Goal: Task Accomplishment & Management: Complete application form

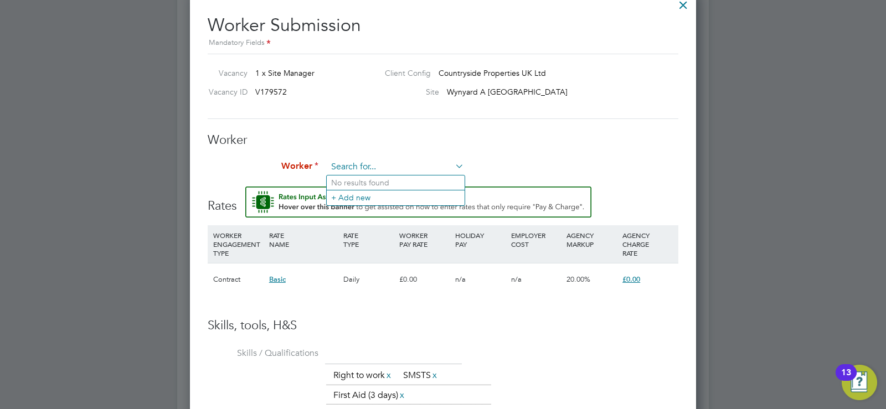
click at [374, 162] on input at bounding box center [395, 167] width 137 height 17
click at [363, 200] on li "+ Add new" at bounding box center [396, 197] width 138 height 15
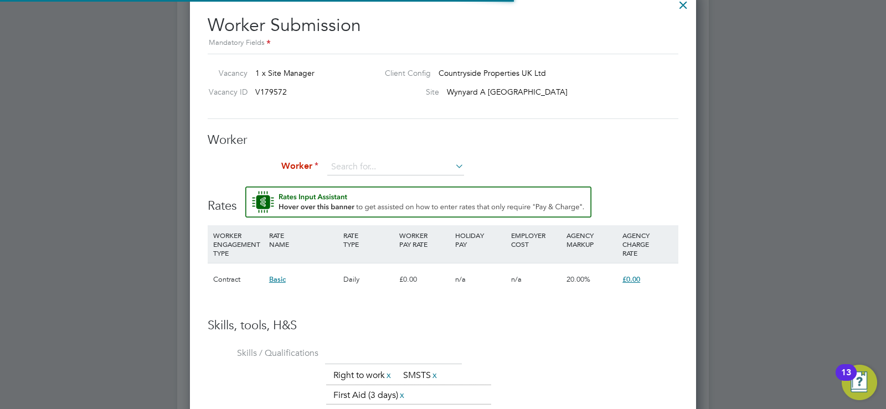
scroll to position [943, 294]
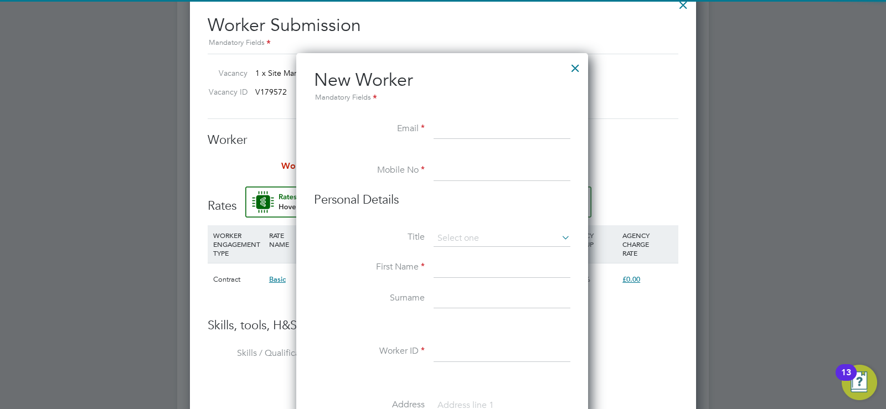
click at [450, 126] on input at bounding box center [502, 130] width 137 height 20
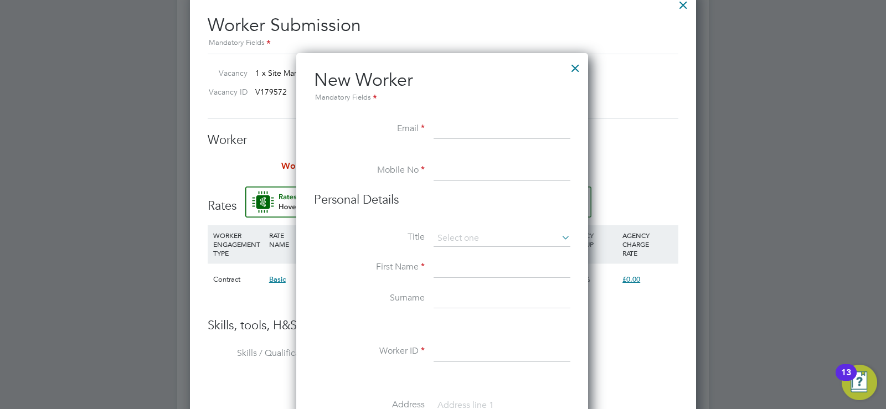
click at [458, 129] on input at bounding box center [502, 130] width 137 height 20
paste input "[PERSON_NAME][EMAIL_ADDRESS][DOMAIN_NAME]"
type input "[PERSON_NAME][EMAIL_ADDRESS][DOMAIN_NAME]"
click at [445, 188] on li "Mobile No" at bounding box center [442, 176] width 256 height 31
click at [0, 0] on li "This person gave me permission to access their data ( what's this )" at bounding box center [0, 0] width 0 height 0
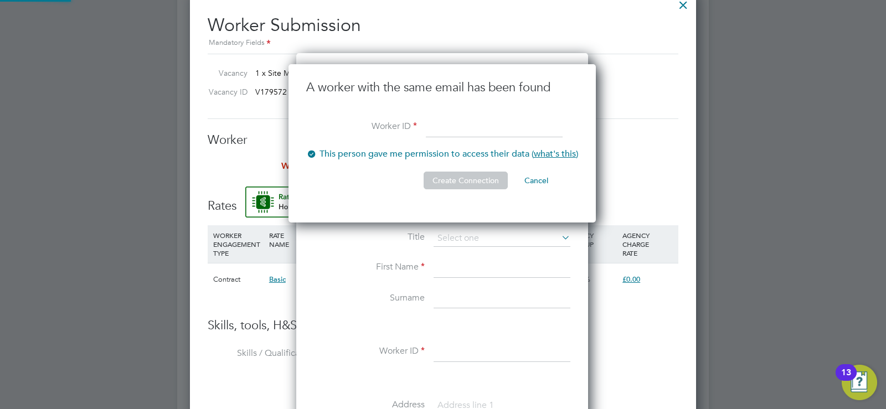
scroll to position [159, 309]
click at [543, 179] on button "Cancel" at bounding box center [537, 181] width 42 height 18
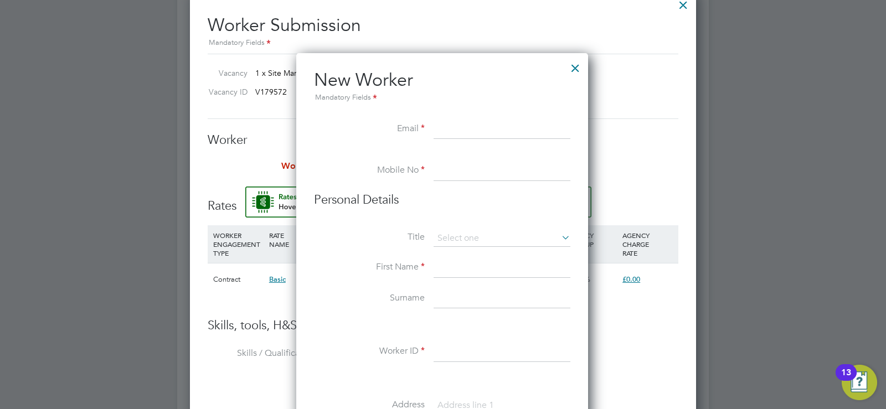
click at [517, 135] on input at bounding box center [502, 130] width 137 height 20
type input "[PERSON_NAME][EMAIL_ADDRESS][DOMAIN_NAME]"
click at [481, 168] on input at bounding box center [502, 171] width 137 height 20
paste input "07909 441 824"
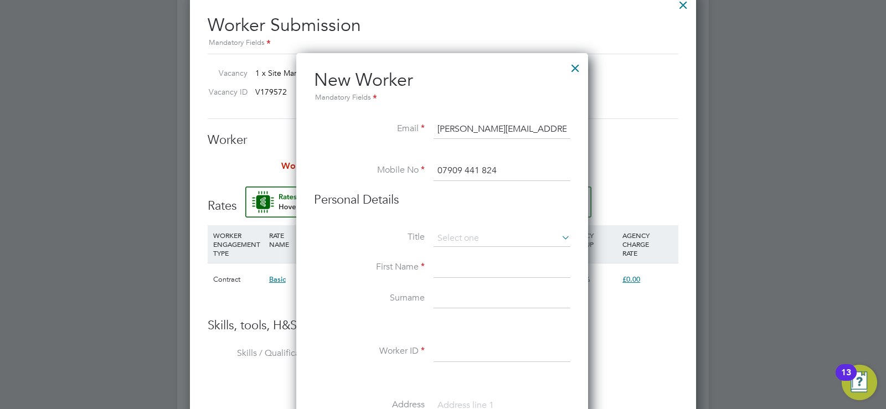
type input "07909 441 824"
click at [451, 269] on input at bounding box center [502, 268] width 137 height 20
type input "[PERSON_NAME]"
click at [454, 300] on input at bounding box center [502, 299] width 137 height 20
type input "Gray"
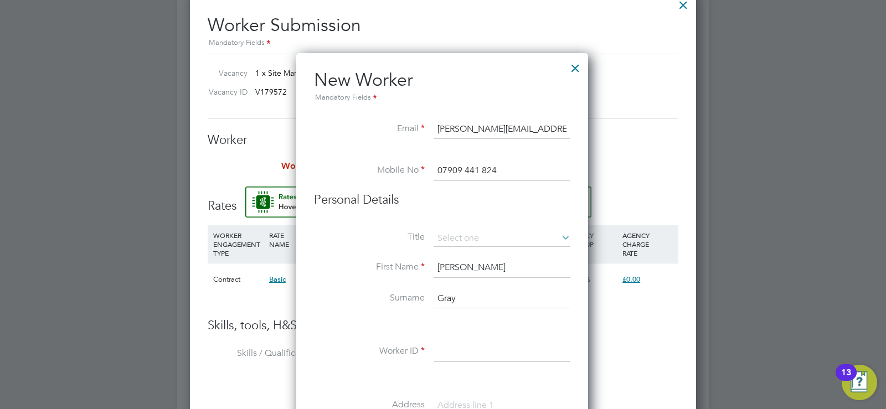
click at [459, 353] on input at bounding box center [502, 352] width 137 height 20
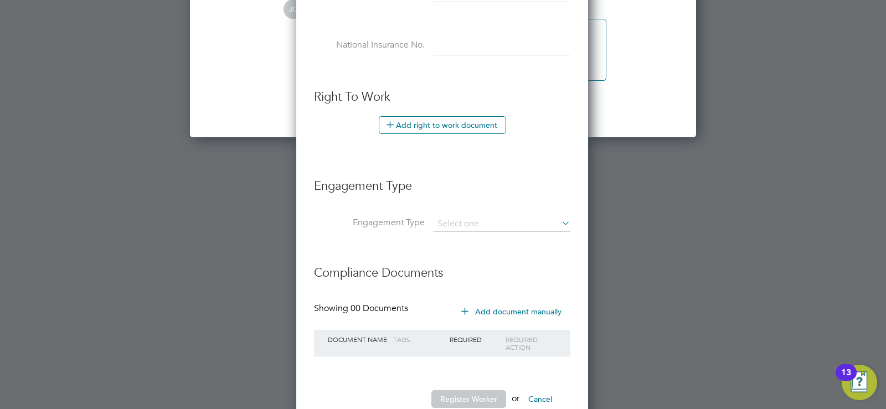
scroll to position [1746, 0]
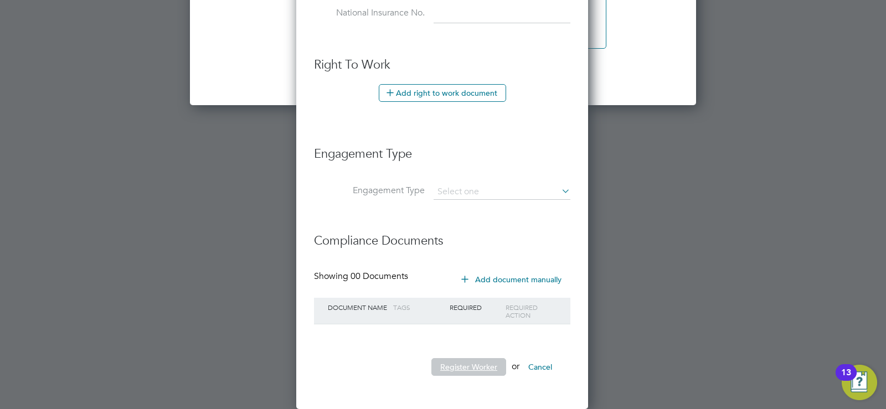
click at [483, 364] on button "Register Worker" at bounding box center [468, 367] width 75 height 18
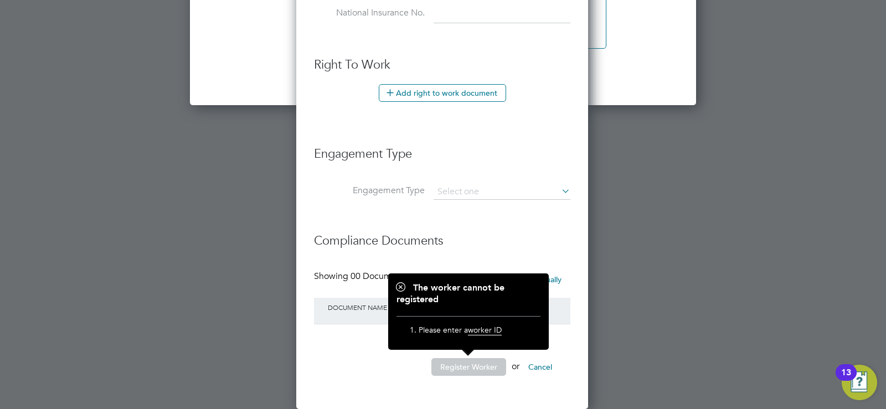
click at [485, 335] on span "worker ID" at bounding box center [485, 330] width 34 height 11
click at [320, 227] on h3 "Compliance Documents" at bounding box center [442, 235] width 256 height 27
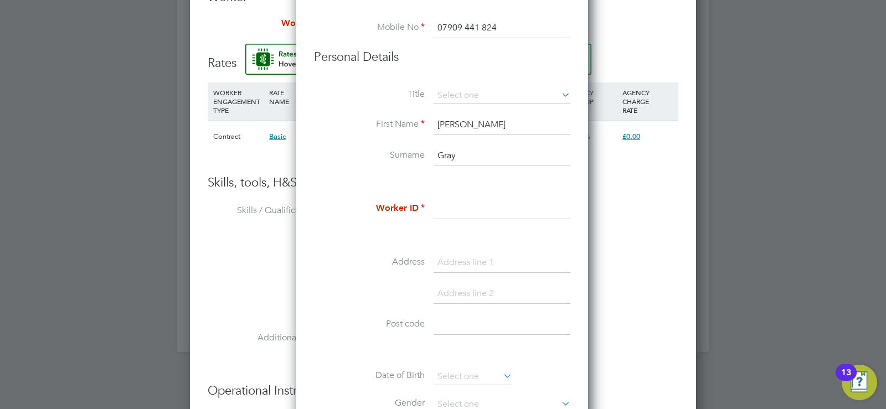
scroll to position [1247, 0]
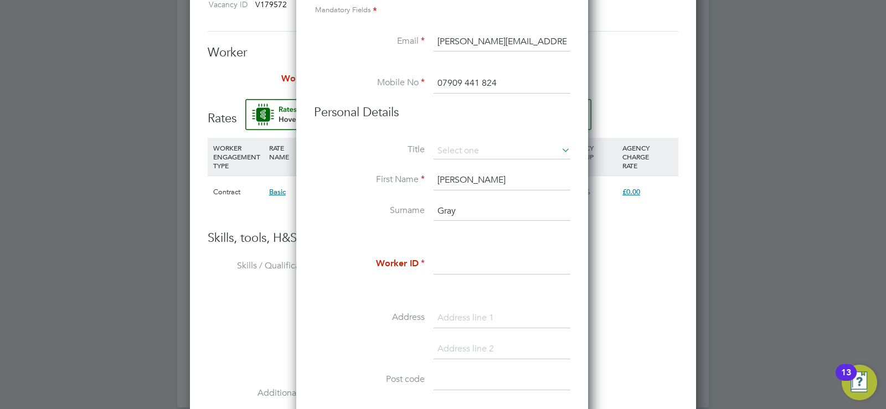
click at [460, 271] on input at bounding box center [502, 265] width 137 height 20
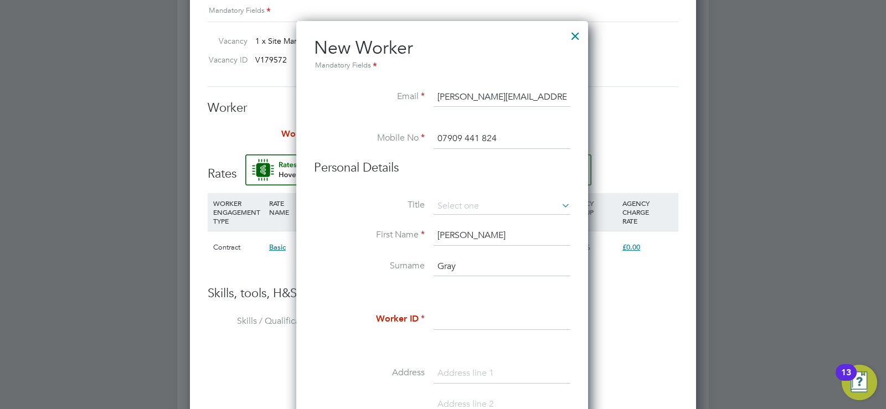
scroll to position [1303, 0]
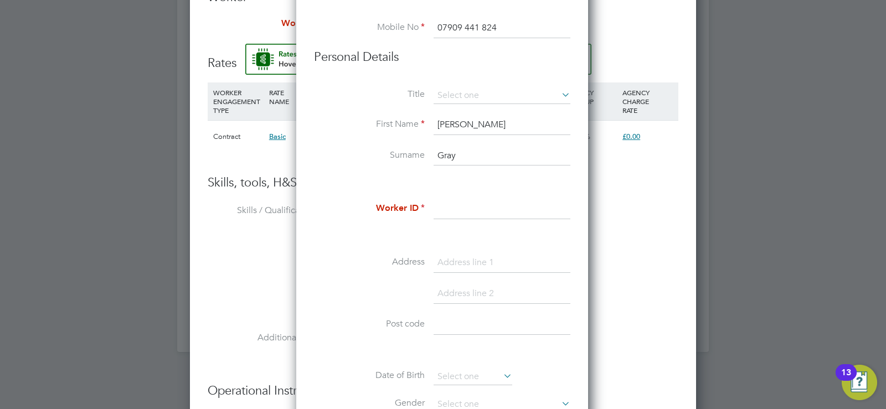
click at [474, 215] on input at bounding box center [502, 209] width 137 height 20
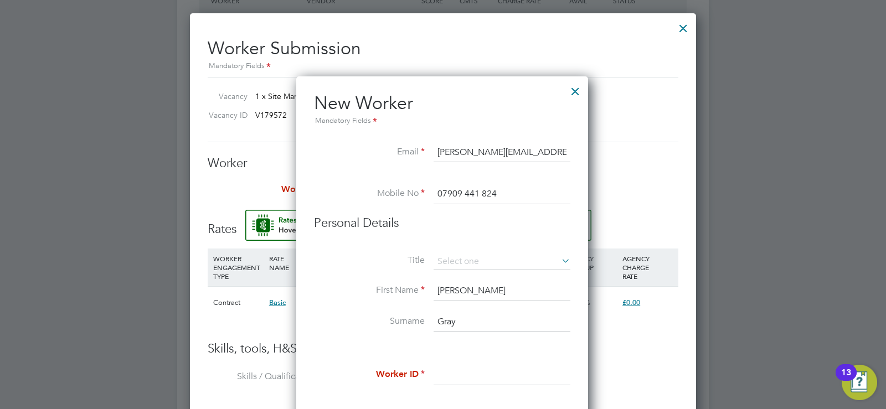
scroll to position [1247, 0]
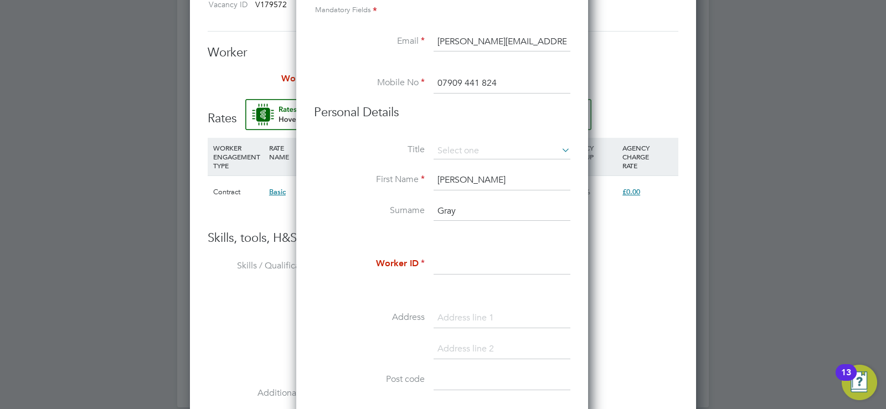
click at [464, 265] on input at bounding box center [502, 265] width 137 height 20
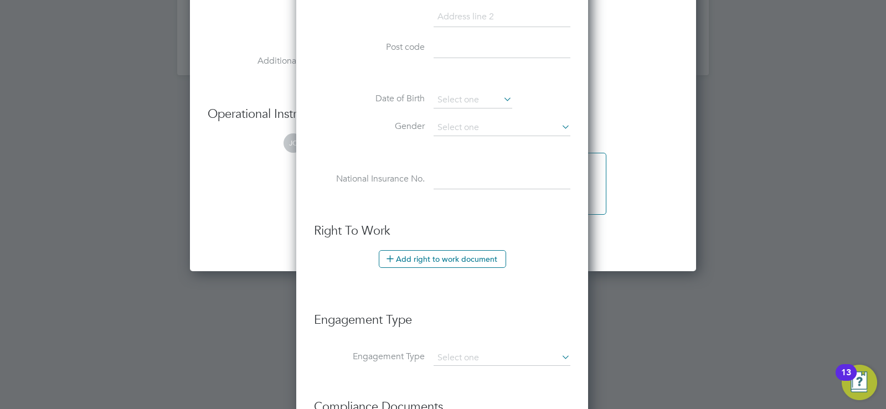
scroll to position [1746, 0]
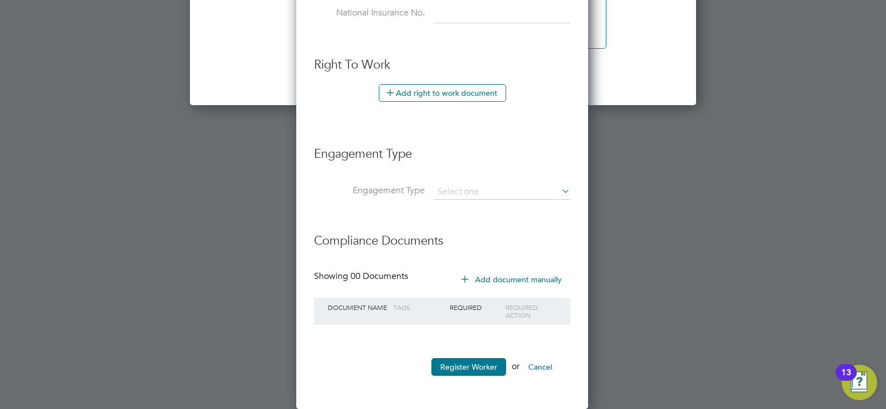
type input "JC1000"
click at [355, 376] on li "Register Worker or Cancel" at bounding box center [442, 372] width 256 height 29
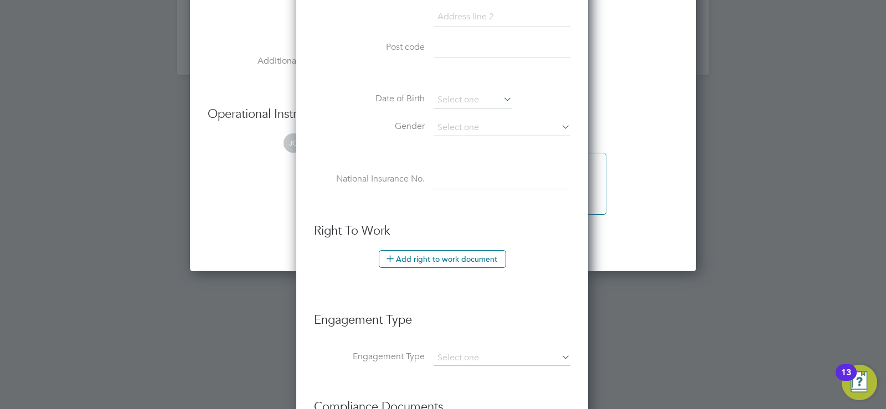
scroll to position [1413, 0]
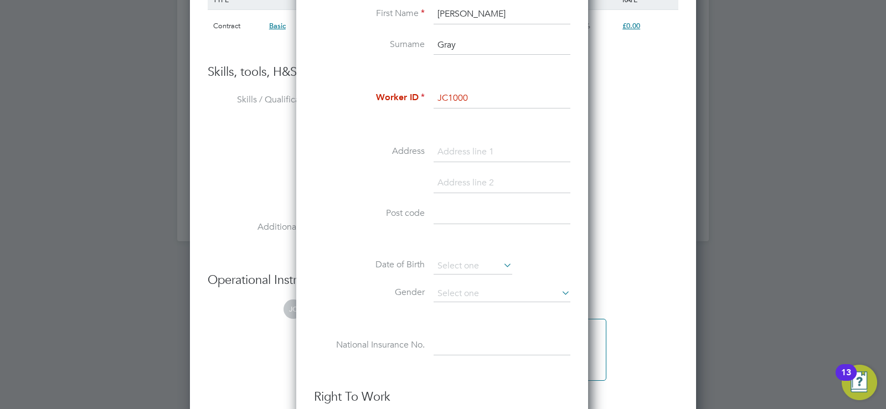
click at [498, 153] on input at bounding box center [502, 152] width 137 height 20
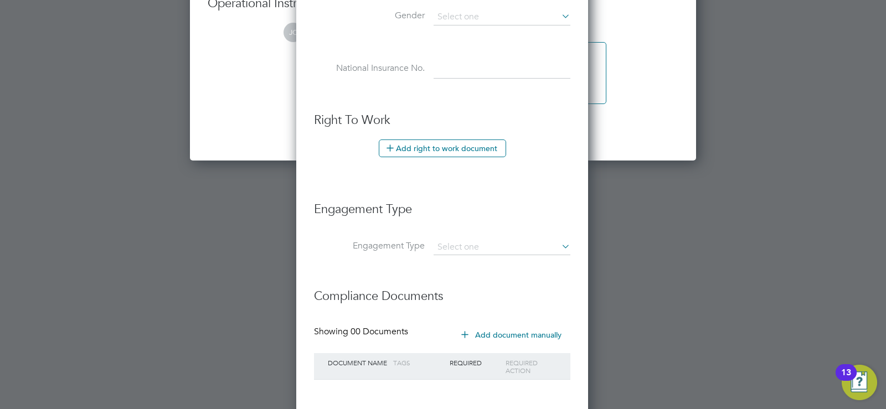
scroll to position [1746, 0]
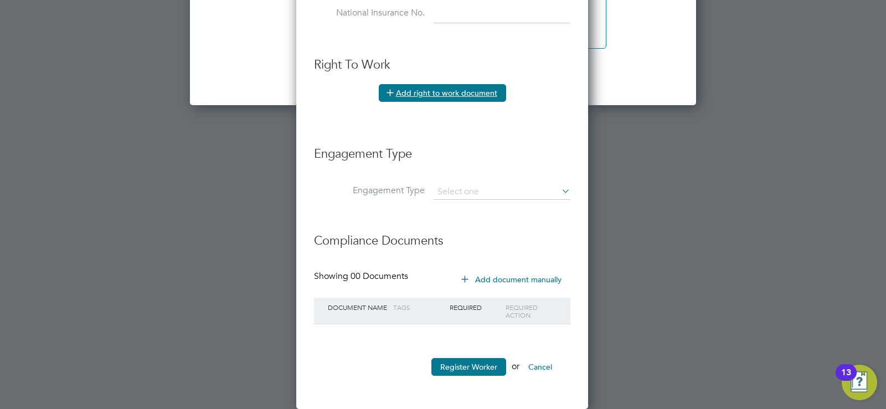
click at [421, 98] on button "Add right to work document" at bounding box center [442, 93] width 127 height 18
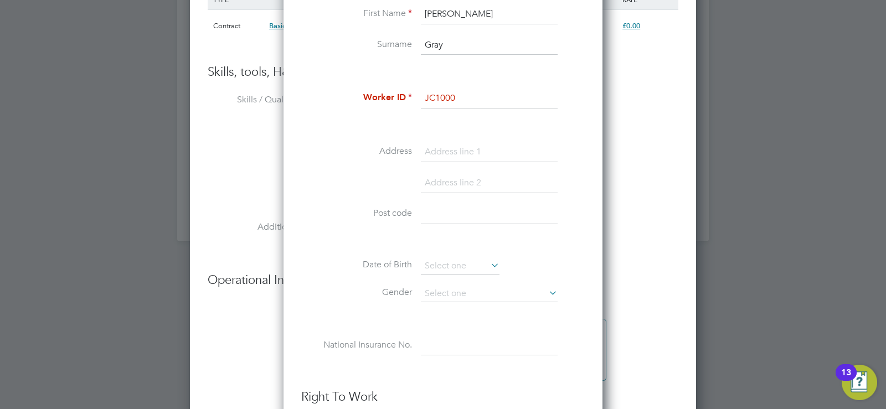
scroll to position [1358, 0]
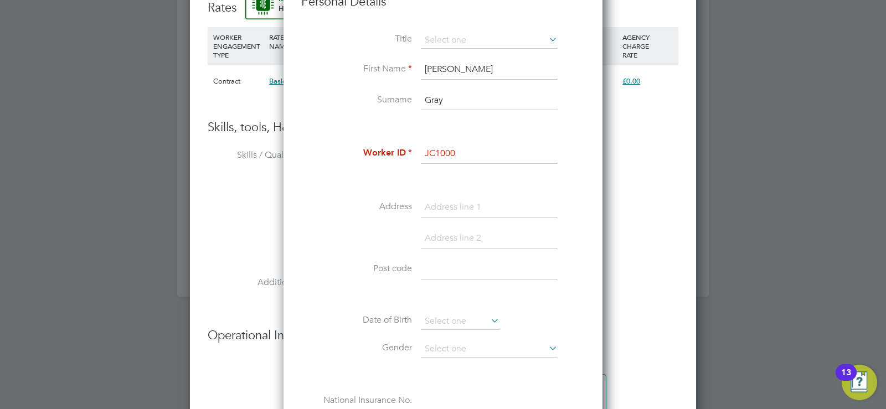
click at [466, 158] on input "JC1000" at bounding box center [489, 154] width 137 height 20
drag, startPoint x: 469, startPoint y: 155, endPoint x: 386, endPoint y: 156, distance: 83.1
click at [386, 156] on li "Worker ID JC1000" at bounding box center [443, 159] width 284 height 31
type input "45462"
click at [445, 201] on input at bounding box center [489, 208] width 137 height 20
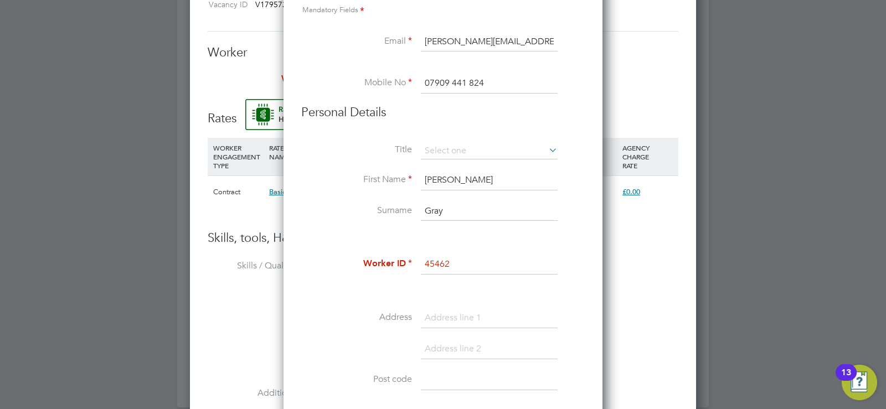
scroll to position [1136, 0]
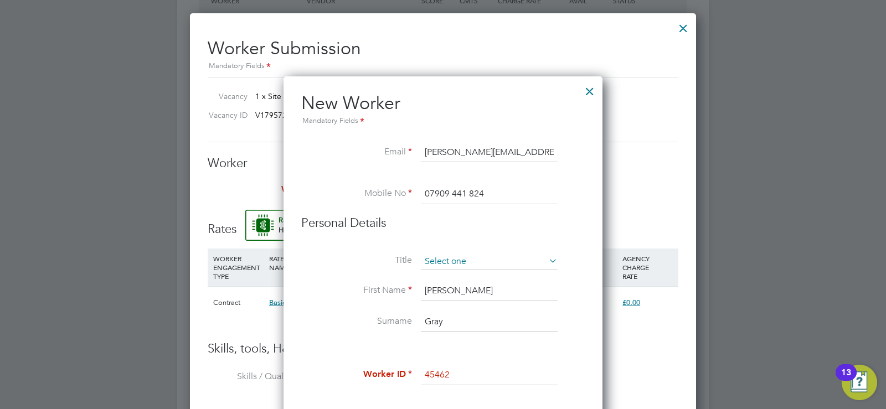
click at [485, 255] on input at bounding box center [489, 262] width 137 height 17
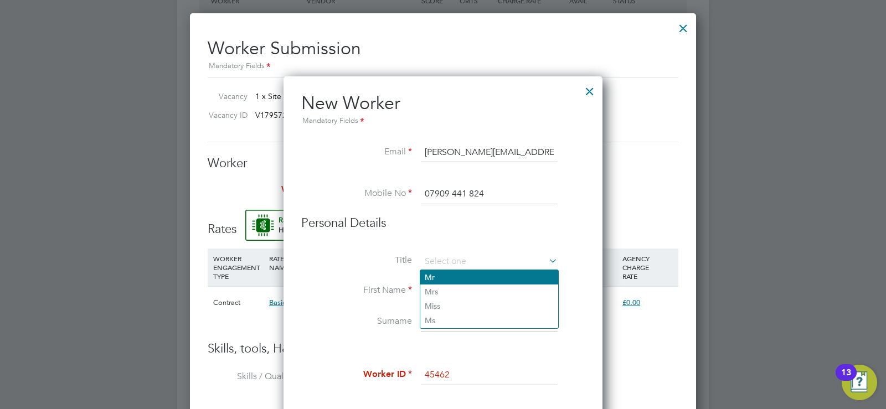
click at [443, 274] on li "Mr" at bounding box center [489, 277] width 138 height 14
type input "Mr"
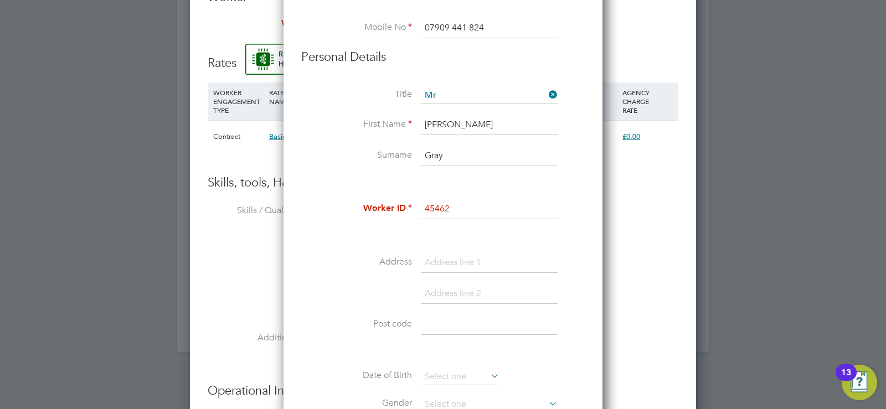
scroll to position [1469, 0]
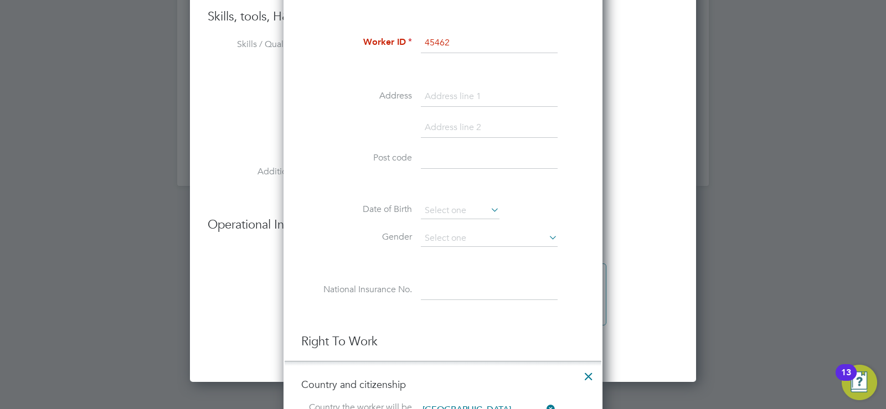
click at [488, 209] on icon at bounding box center [488, 210] width 0 height 16
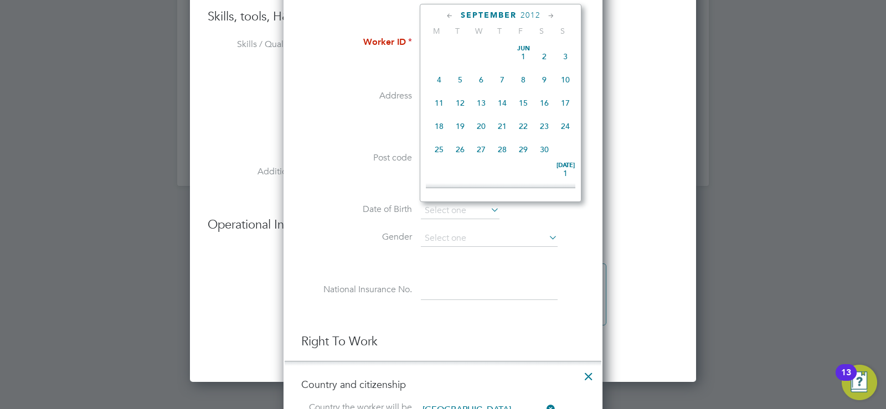
scroll to position [336, 0]
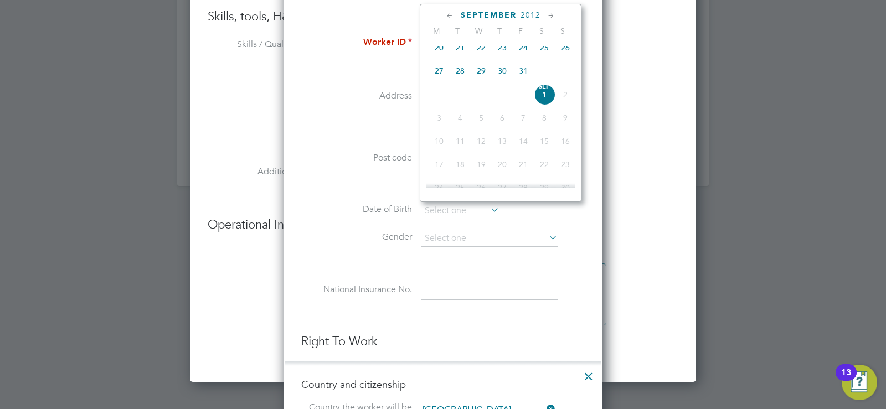
click at [532, 13] on span "2012" at bounding box center [531, 15] width 20 height 9
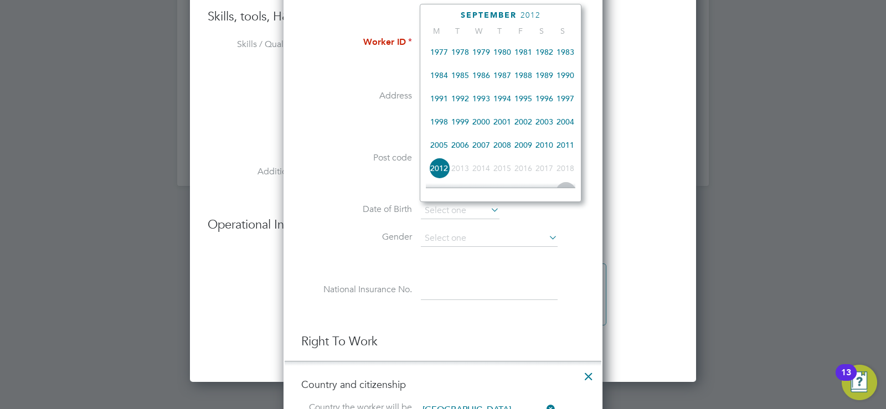
scroll to position [183, 0]
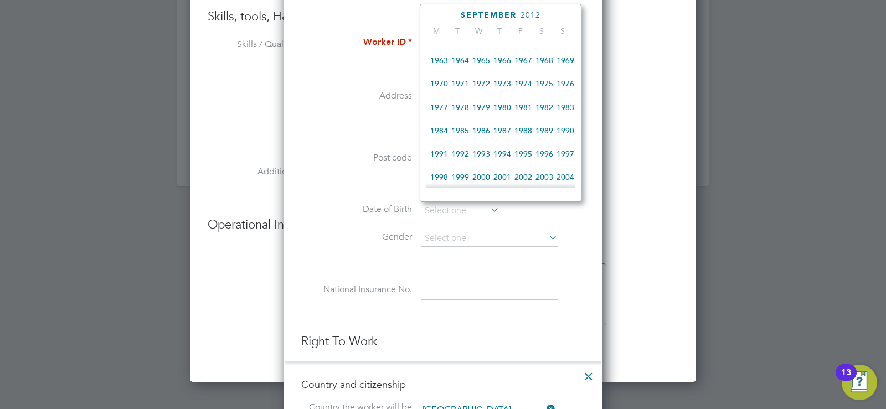
click at [503, 61] on span "1966" at bounding box center [502, 60] width 21 height 21
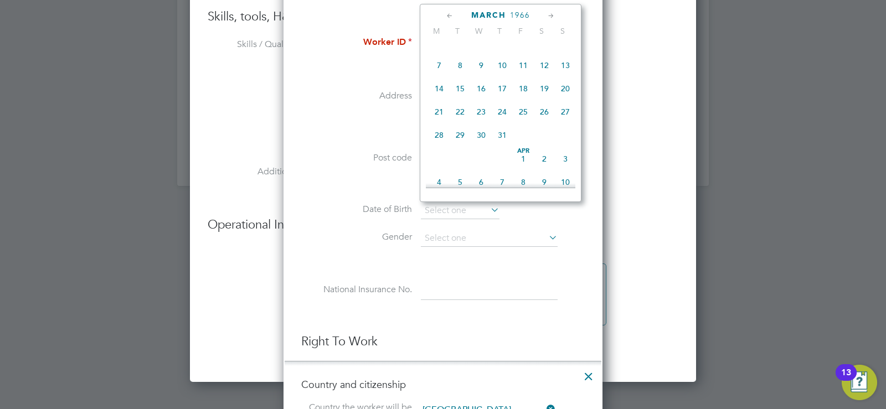
scroll to position [219, 0]
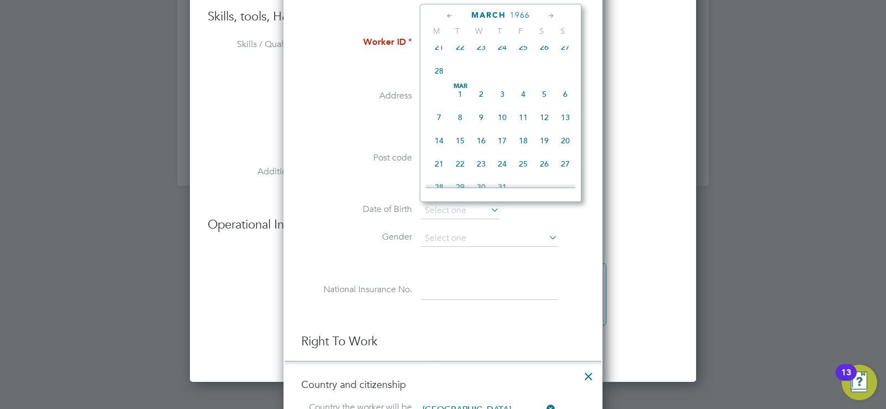
click at [561, 171] on span "27" at bounding box center [565, 163] width 21 height 21
type input "[DATE]"
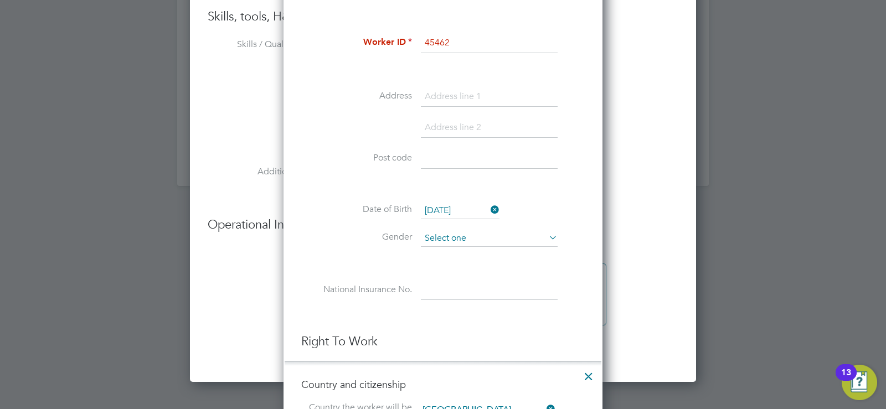
click at [465, 234] on input at bounding box center [489, 238] width 137 height 17
click at [439, 255] on li "[DEMOGRAPHIC_DATA]" at bounding box center [489, 254] width 138 height 14
type input "[DEMOGRAPHIC_DATA]"
click at [466, 94] on input at bounding box center [489, 97] width 137 height 20
click at [471, 94] on input at bounding box center [489, 97] width 137 height 20
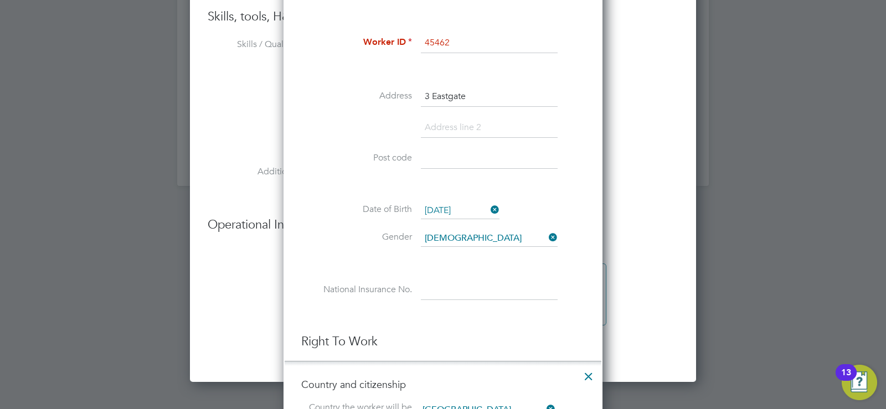
type input "3 Eastgate"
click at [492, 121] on input at bounding box center [489, 128] width 137 height 20
click at [445, 158] on input at bounding box center [489, 159] width 137 height 20
type input "DH4 6GX"
click at [477, 119] on input at bounding box center [489, 128] width 137 height 20
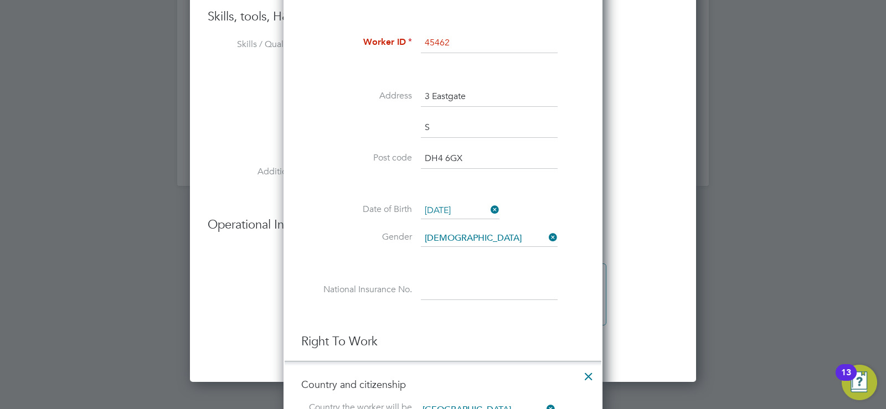
scroll to position [1140, 320]
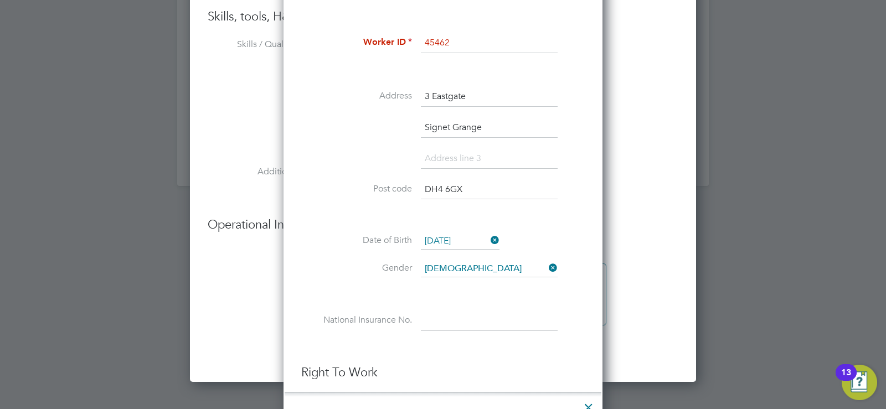
type input "Signet Grange"
click at [455, 166] on input at bounding box center [489, 159] width 137 height 20
click at [487, 161] on input "Houghton Le SPring" at bounding box center [489, 159] width 137 height 20
type input "Houghton Le Spring"
click at [464, 198] on input "DH4 6GX" at bounding box center [489, 190] width 137 height 20
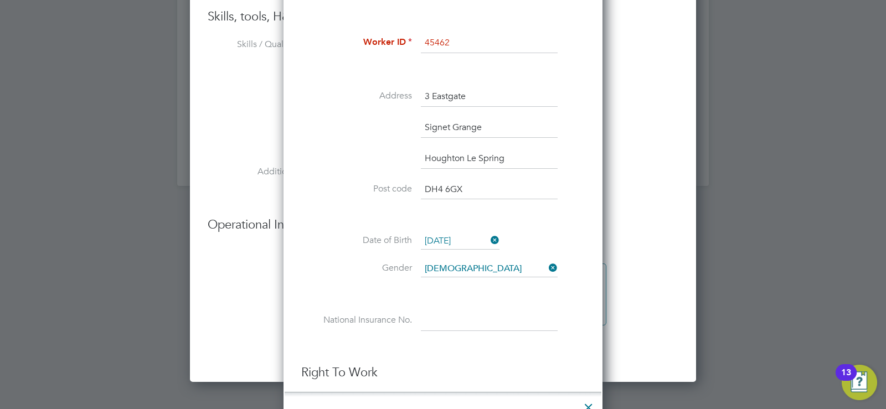
click at [477, 321] on input at bounding box center [489, 321] width 137 height 20
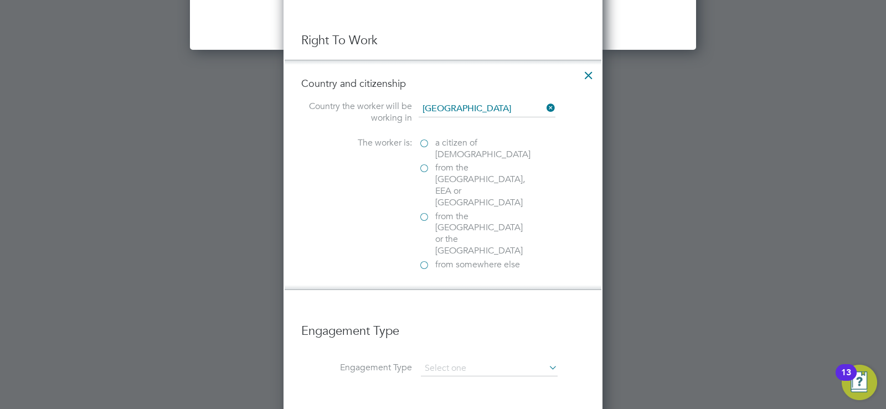
scroll to position [1912, 0]
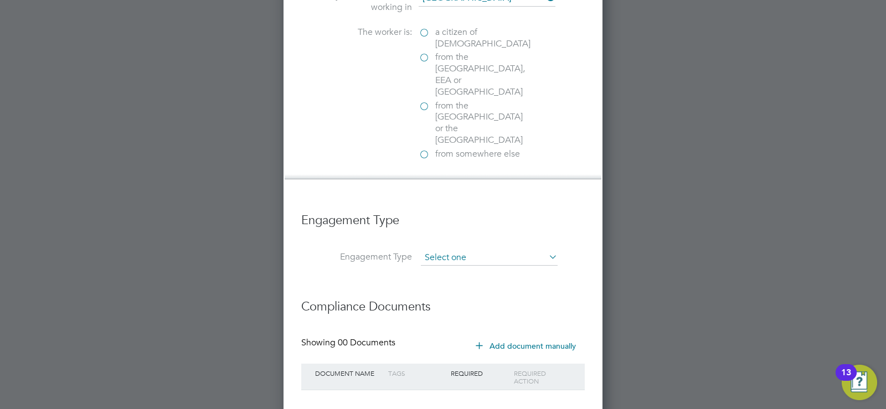
click at [468, 250] on input at bounding box center [489, 258] width 137 height 16
click at [476, 202] on h3 "Engagement Type" at bounding box center [443, 215] width 284 height 27
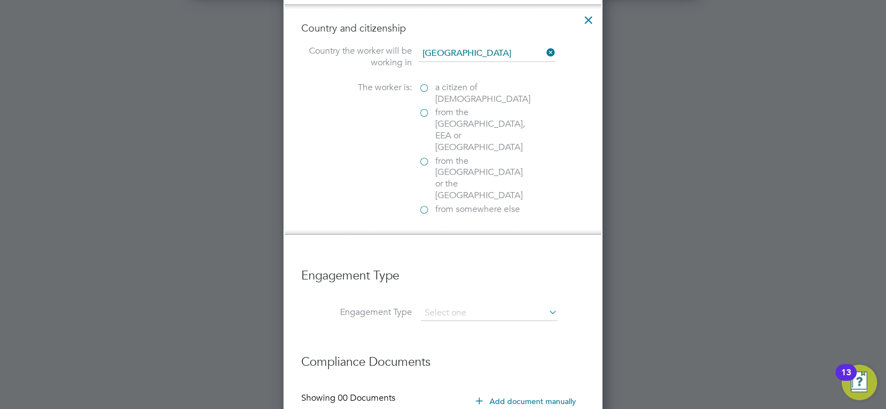
scroll to position [1801, 0]
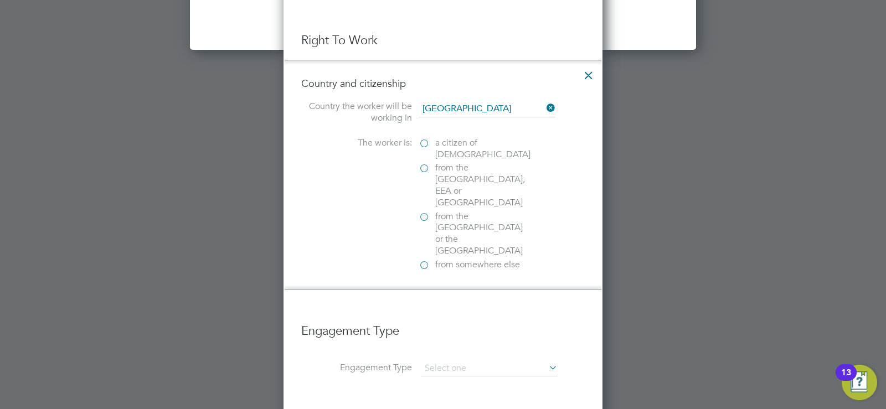
click at [426, 142] on label "a citizen of [DEMOGRAPHIC_DATA]" at bounding box center [474, 148] width 111 height 23
click at [0, 0] on input "a citizen of [DEMOGRAPHIC_DATA]" at bounding box center [0, 0] width 0 height 0
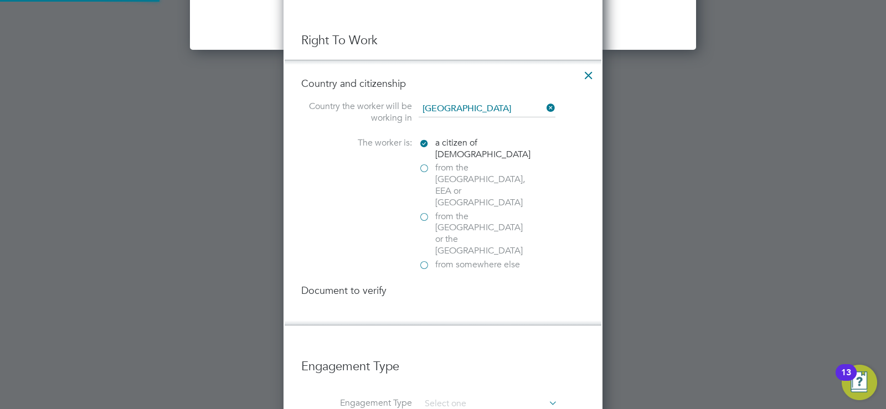
scroll to position [1201, 320]
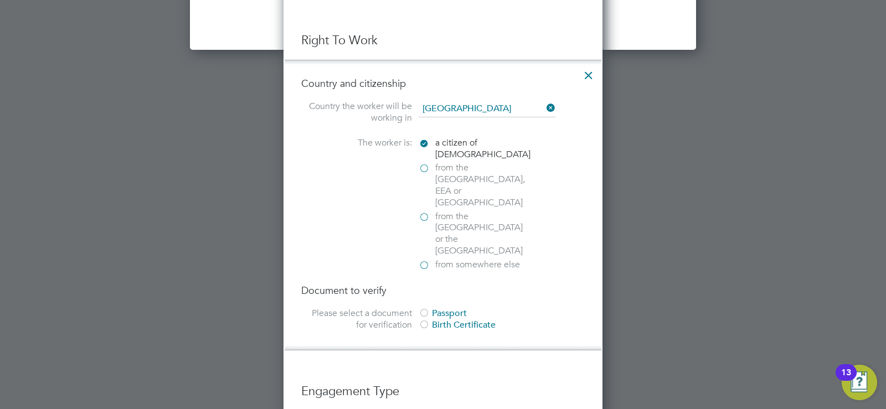
click at [424, 308] on div at bounding box center [424, 313] width 11 height 11
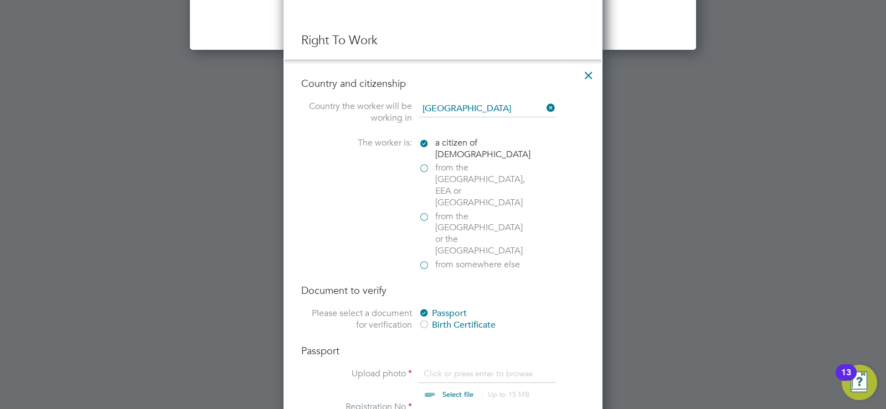
scroll to position [1912, 0]
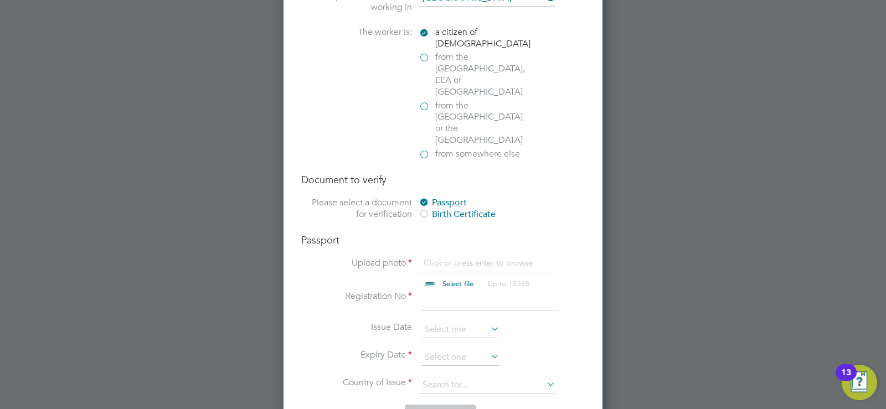
click at [446, 258] on input "file" at bounding box center [469, 274] width 174 height 33
type input "C:\fakepath\Passport.pdf"
click at [438, 291] on input at bounding box center [489, 301] width 137 height 20
type input "556658464"
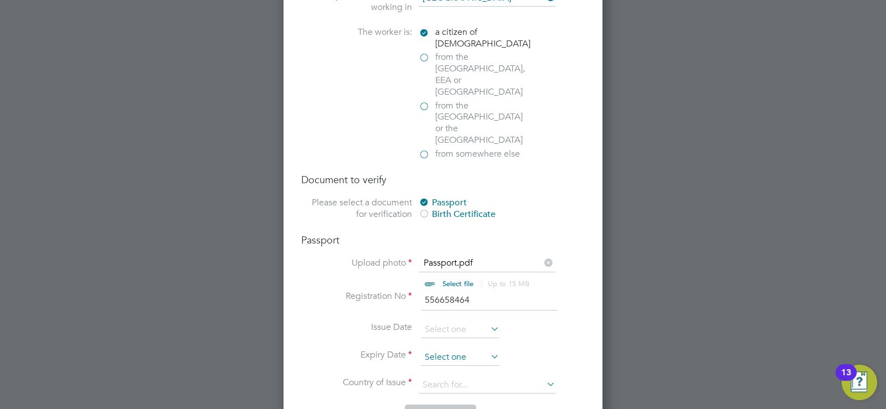
click at [467, 349] on input at bounding box center [460, 357] width 79 height 17
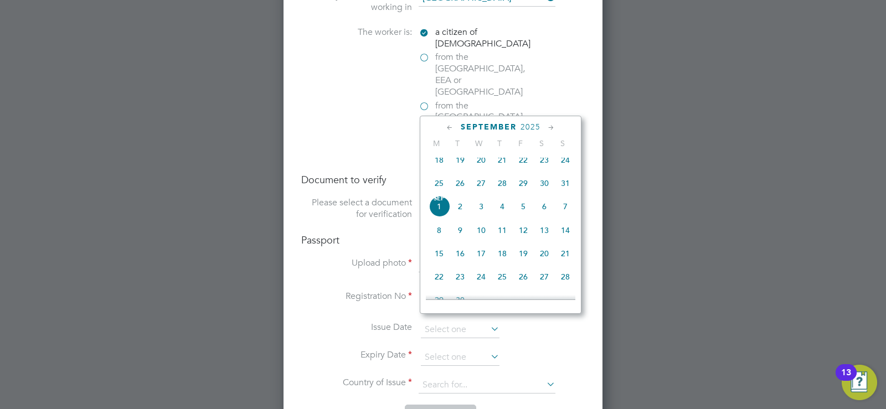
click at [350, 322] on li "Issue Date" at bounding box center [443, 336] width 284 height 28
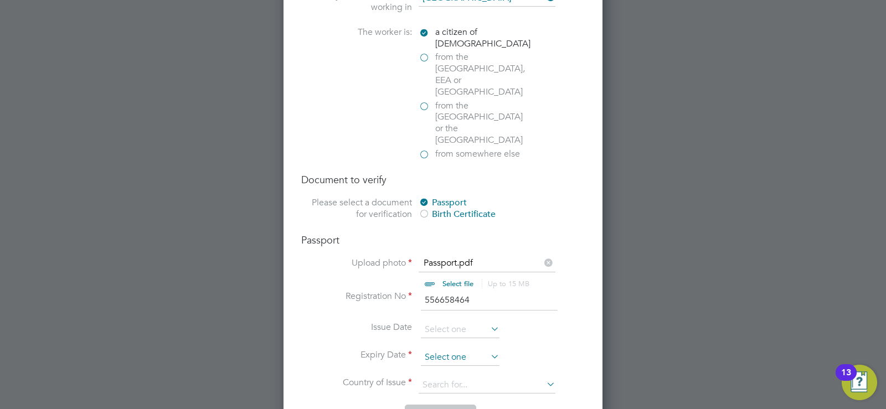
click at [487, 349] on input at bounding box center [460, 357] width 79 height 17
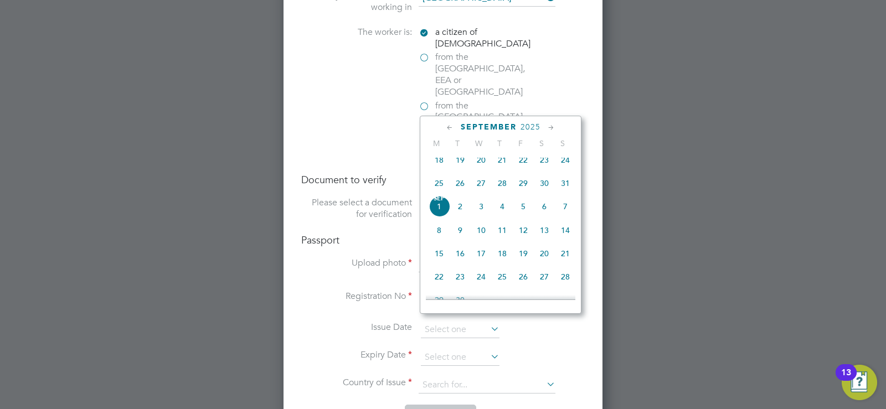
click at [548, 128] on icon at bounding box center [551, 128] width 11 height 12
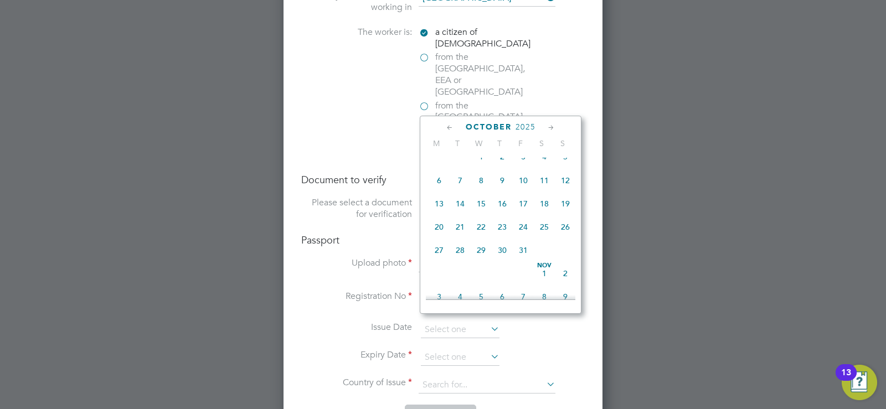
click at [532, 126] on span "2025" at bounding box center [526, 126] width 20 height 9
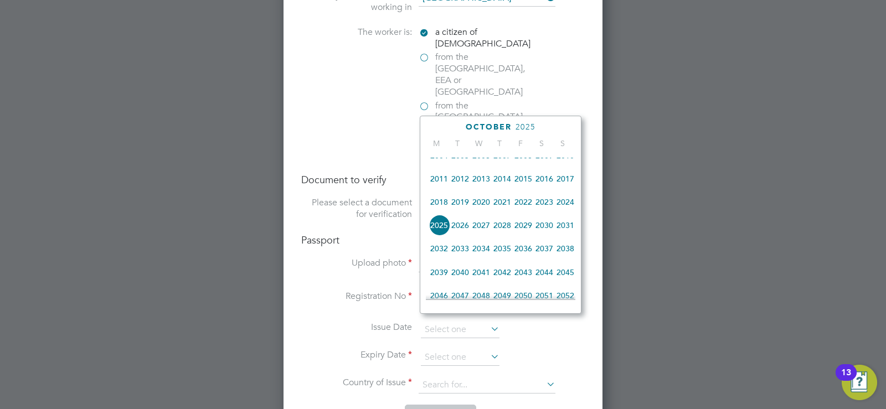
click at [503, 235] on span "2028" at bounding box center [502, 225] width 21 height 21
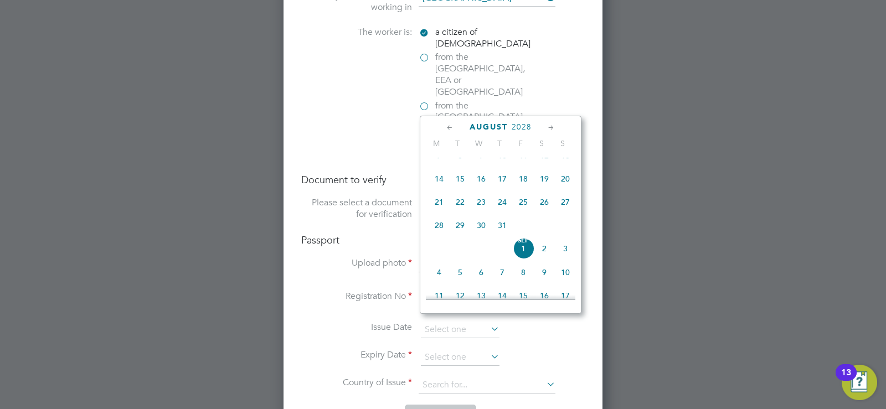
click at [437, 235] on span "28" at bounding box center [439, 225] width 21 height 21
click at [459, 349] on input "[DATE]" at bounding box center [460, 357] width 79 height 17
click at [551, 125] on icon at bounding box center [551, 128] width 11 height 12
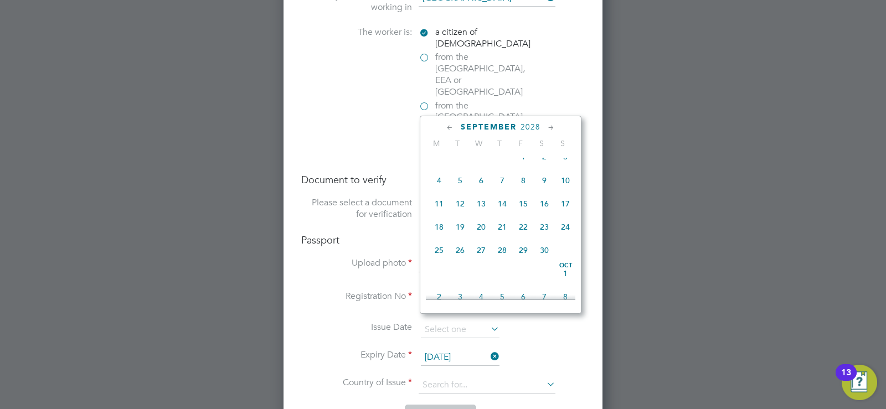
click at [501, 261] on span "28" at bounding box center [502, 250] width 21 height 21
type input "[DATE]"
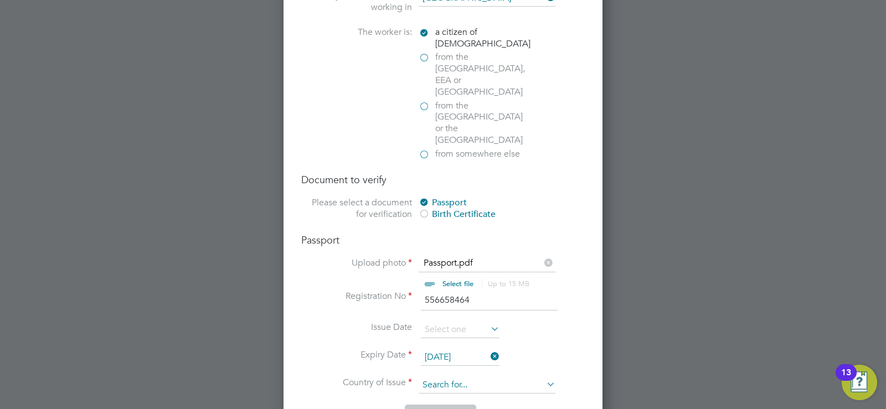
click at [459, 377] on input at bounding box center [487, 385] width 137 height 17
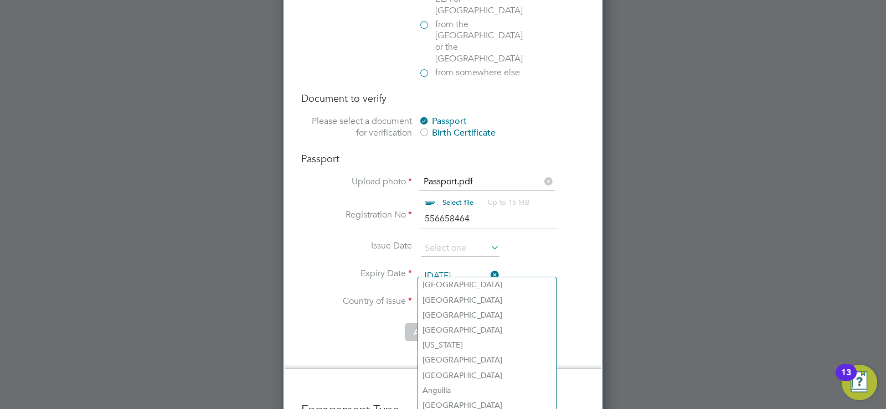
scroll to position [1938, 0]
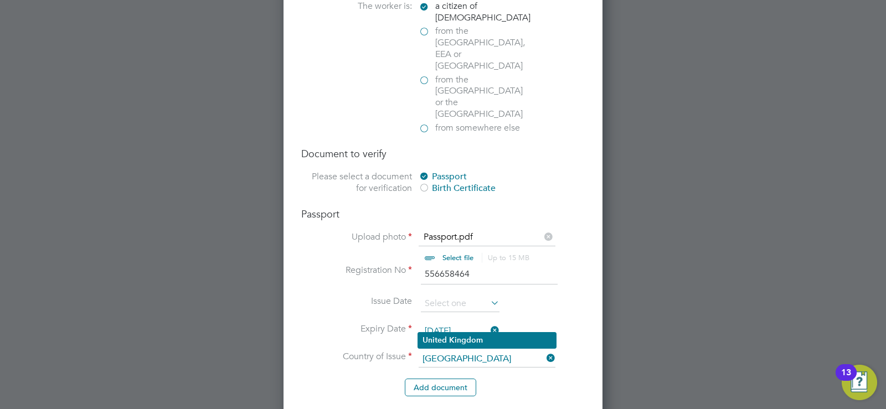
click at [450, 335] on li "[GEOGRAPHIC_DATA]" at bounding box center [487, 340] width 138 height 15
type input "[GEOGRAPHIC_DATA]"
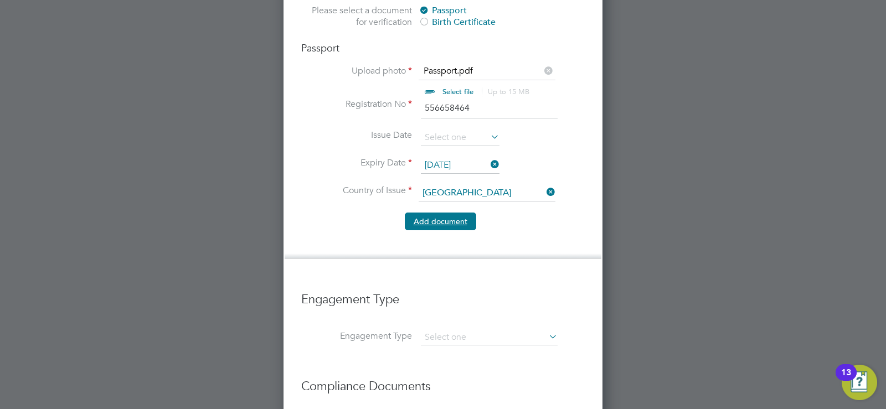
click at [443, 213] on button "Add document" at bounding box center [440, 222] width 71 height 18
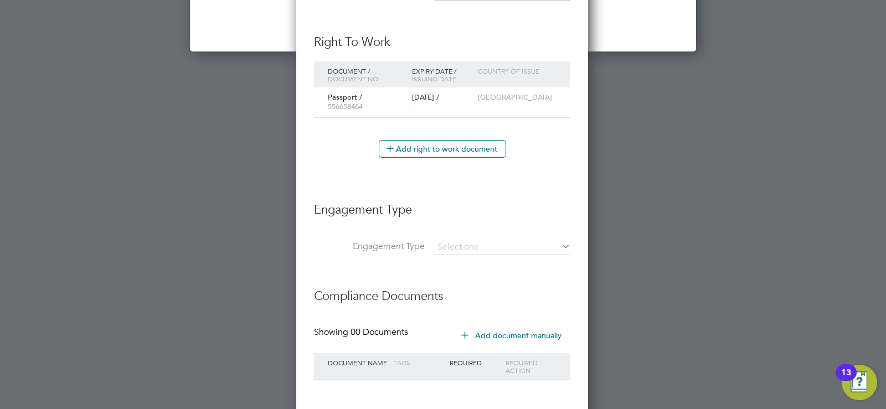
scroll to position [1855, 0]
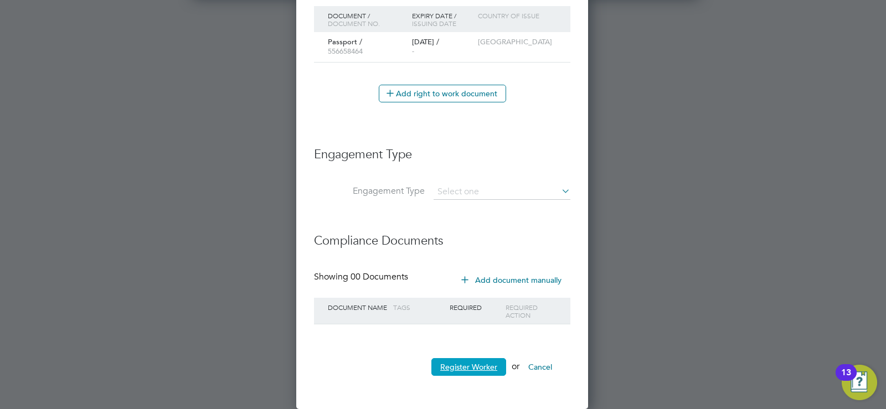
click at [474, 366] on button "Register Worker" at bounding box center [468, 367] width 75 height 18
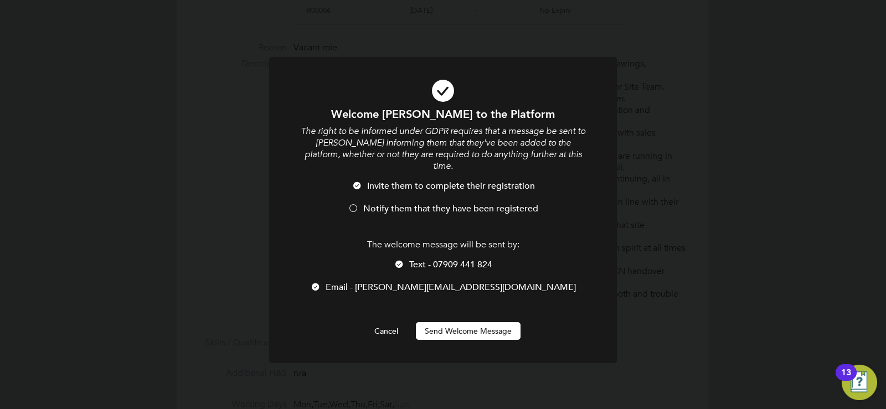
scroll to position [1052, 294]
click at [356, 204] on div at bounding box center [353, 209] width 11 height 11
click at [356, 181] on div at bounding box center [357, 186] width 11 height 11
click at [353, 204] on div at bounding box center [353, 209] width 11 height 11
click at [486, 322] on button "Send Welcome Message" at bounding box center [468, 331] width 105 height 18
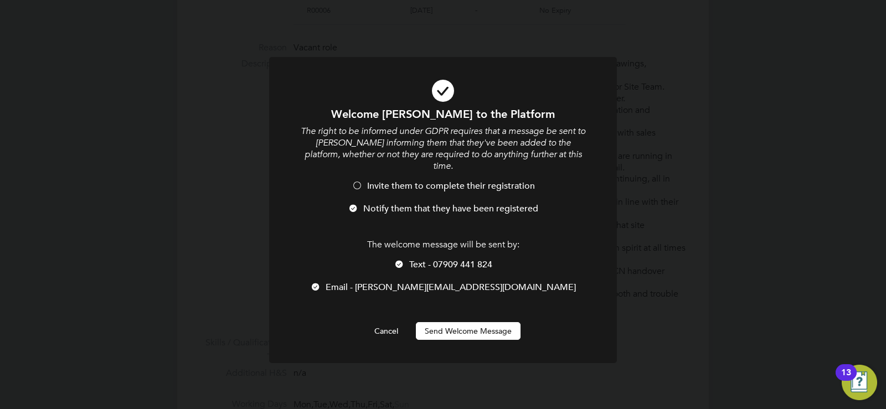
scroll to position [409, 0]
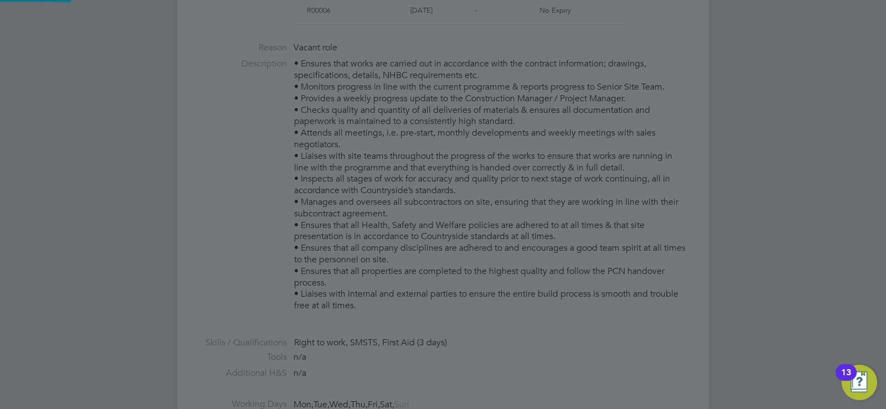
type input "[PERSON_NAME] (45462)"
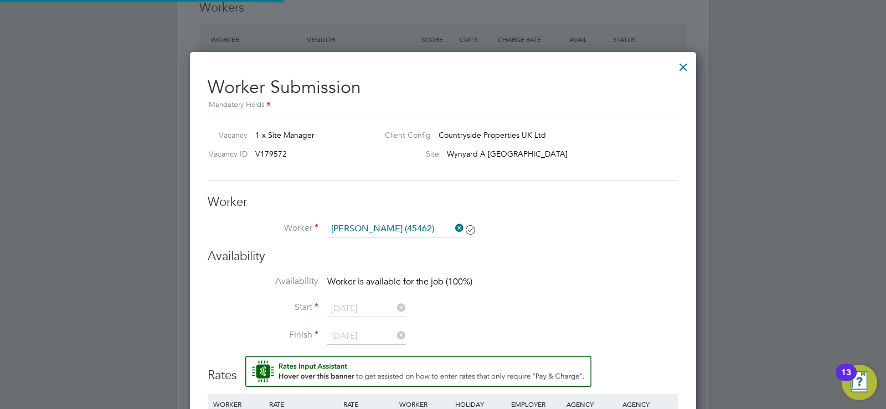
scroll to position [1212, 0]
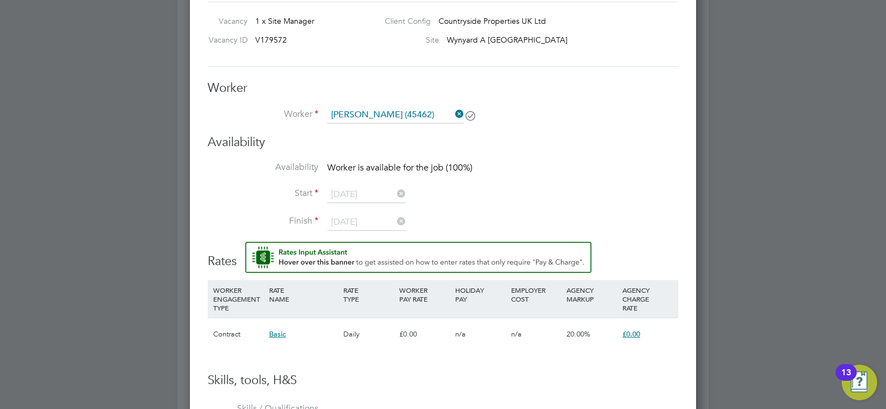
click at [771, 282] on div at bounding box center [443, 204] width 886 height 409
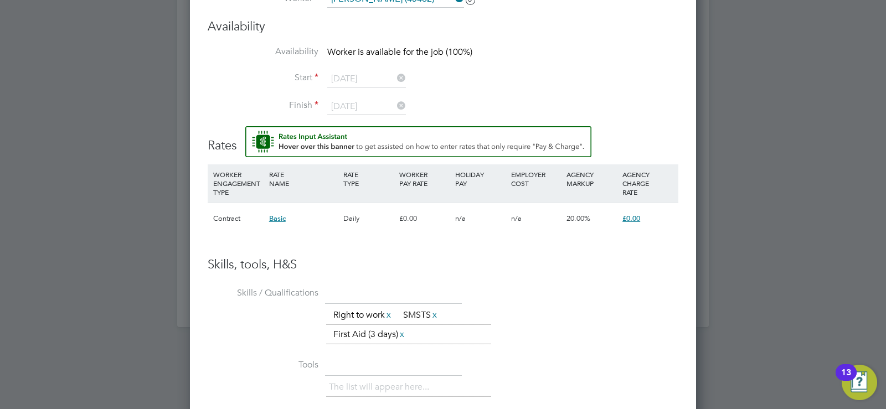
scroll to position [1272, 0]
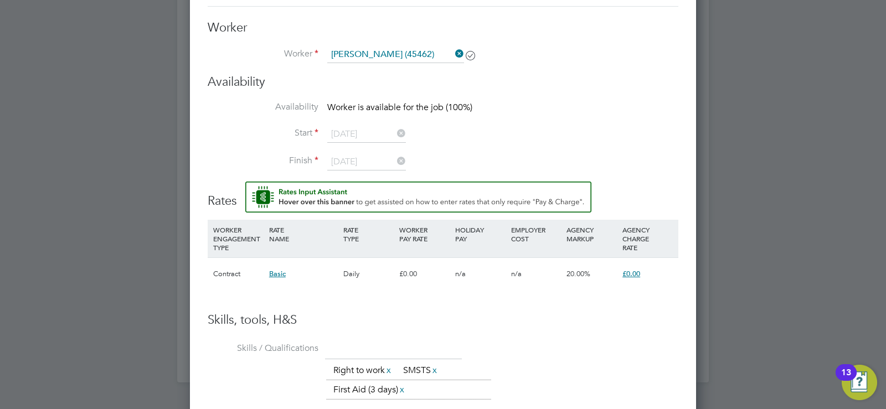
click at [355, 272] on div "Daily" at bounding box center [369, 274] width 56 height 32
click at [276, 274] on span "Basic" at bounding box center [277, 273] width 17 height 9
click at [490, 300] on li "WORKER ENGAGEMENT TYPE RATE NAME RATE TYPE WORKER PAY RATE HOLIDAY PAY EMPLOYER…" at bounding box center [443, 260] width 471 height 81
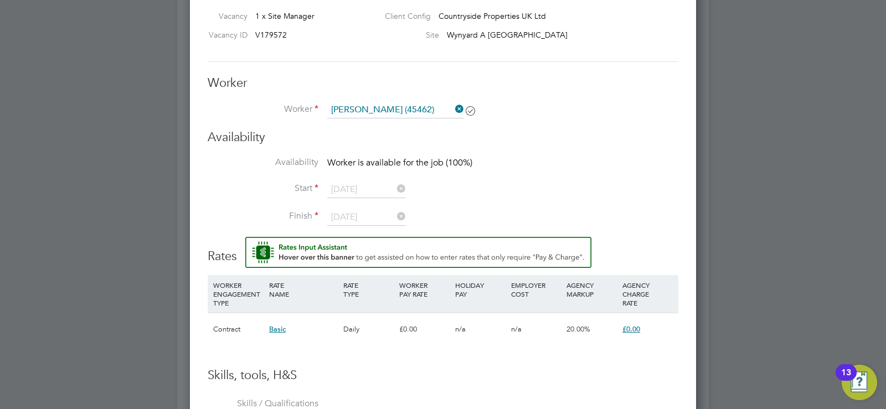
scroll to position [1106, 0]
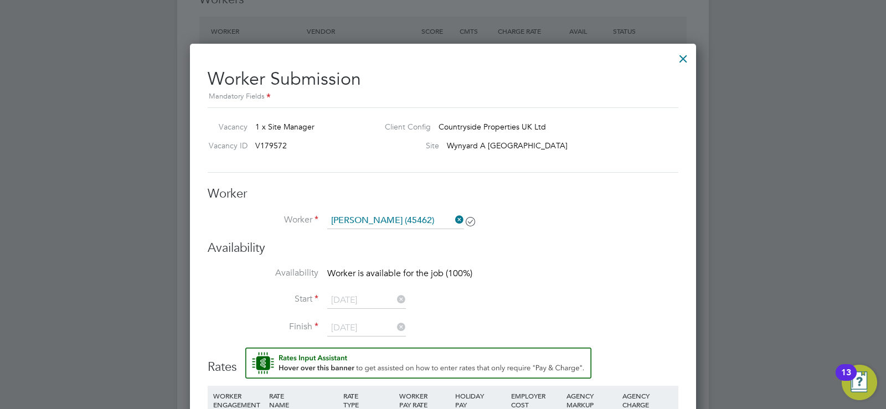
click at [395, 300] on icon at bounding box center [395, 300] width 0 height 16
click at [502, 305] on li "Start" at bounding box center [443, 306] width 471 height 28
click at [397, 276] on span "Worker is not available for the job (0%)" at bounding box center [402, 273] width 150 height 11
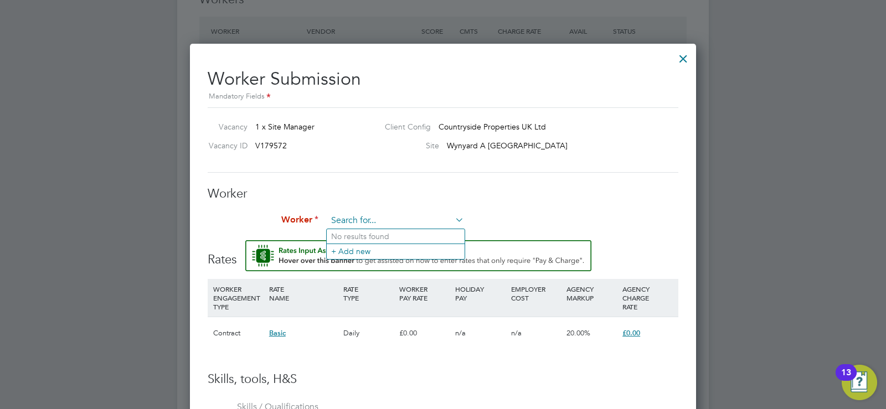
scroll to position [702, 507]
click at [385, 223] on input at bounding box center [395, 221] width 137 height 17
click at [497, 220] on li "Worker" at bounding box center [443, 227] width 471 height 28
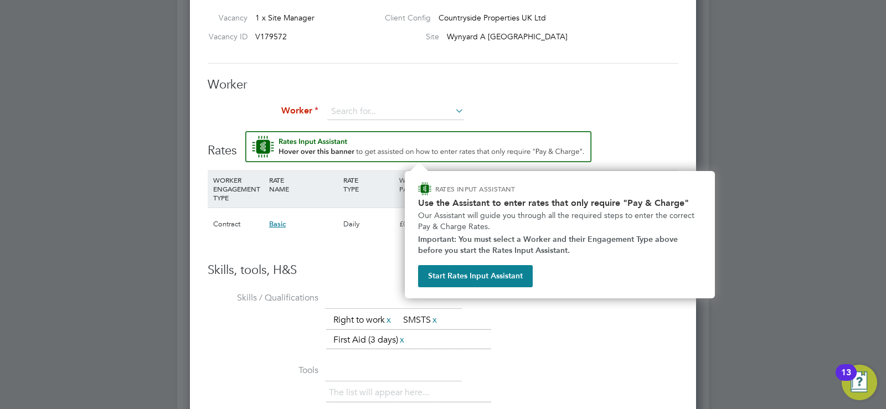
scroll to position [1326, 0]
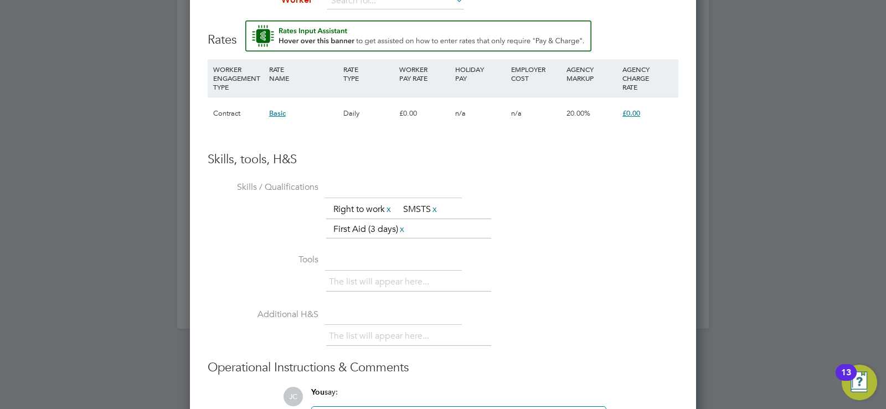
click at [537, 271] on li "Tools The list will appear here..." at bounding box center [443, 278] width 471 height 55
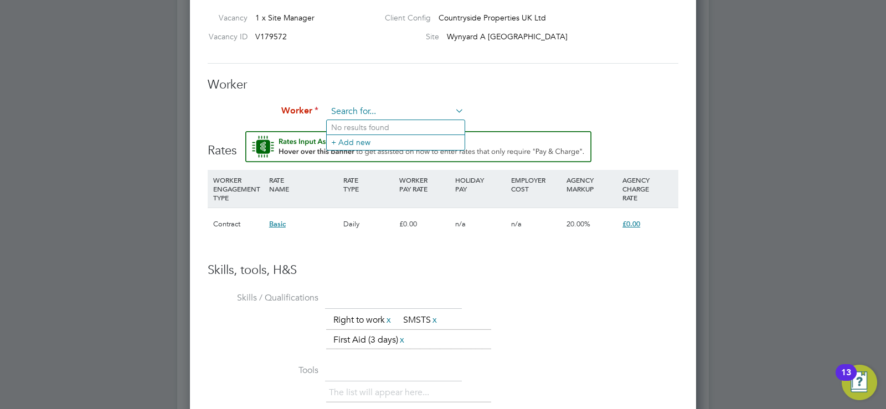
click at [393, 115] on input at bounding box center [395, 112] width 137 height 17
click at [388, 125] on li "[PERSON_NAME] (45462)" at bounding box center [396, 127] width 138 height 15
type input "[PERSON_NAME] (45462)"
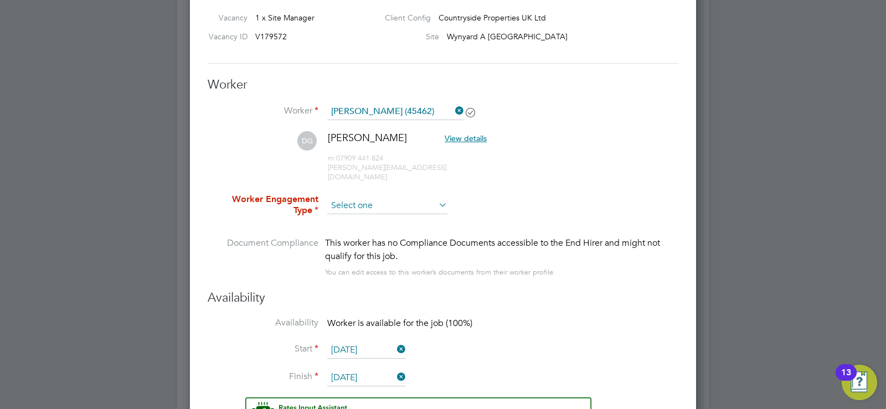
click at [349, 210] on li "Contract" at bounding box center [387, 212] width 121 height 14
type input "Contract"
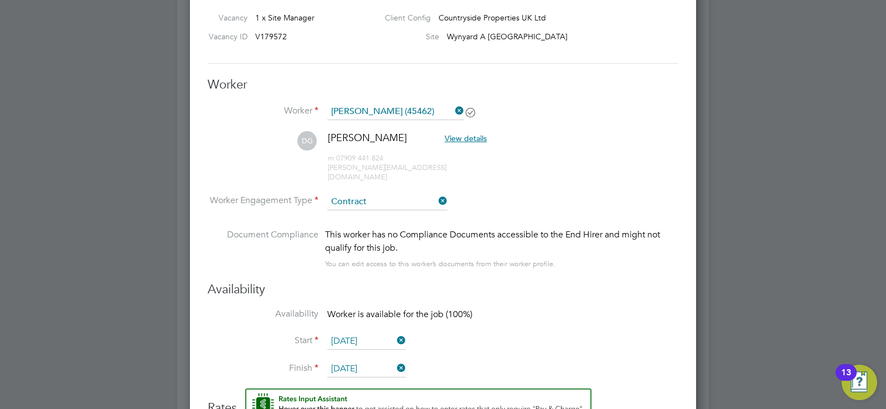
click at [436, 193] on icon at bounding box center [436, 201] width 0 height 16
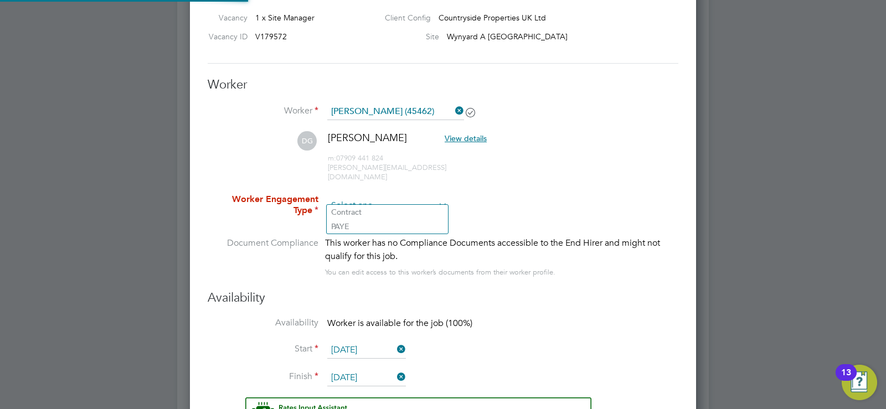
click at [413, 198] on input at bounding box center [387, 206] width 120 height 17
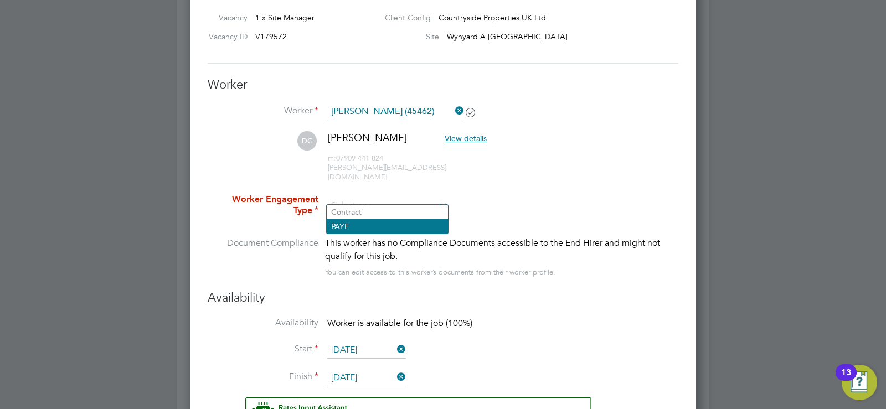
click at [351, 231] on li "PAYE" at bounding box center [387, 226] width 121 height 14
type input "PAYE"
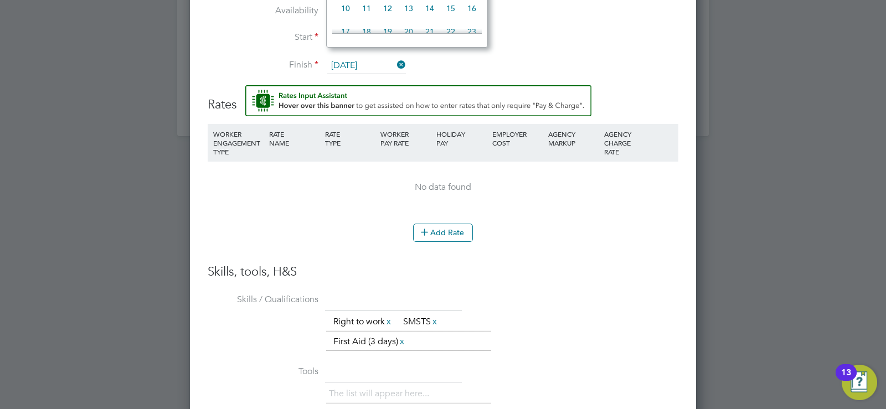
click at [377, 58] on input "[DATE]" at bounding box center [366, 66] width 79 height 17
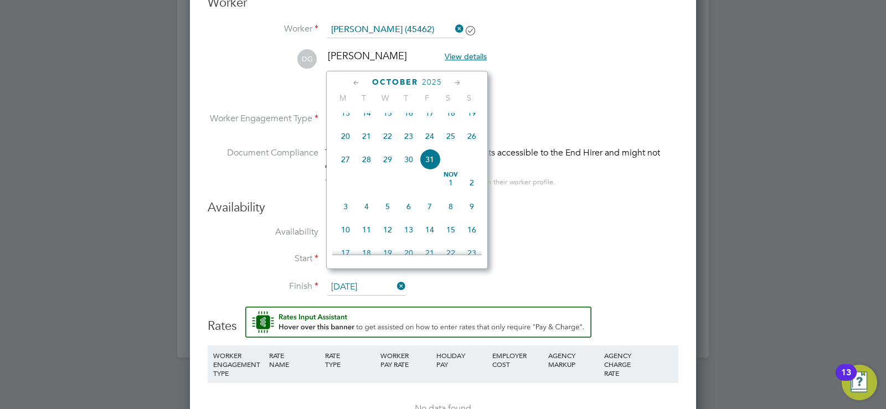
click at [452, 81] on icon at bounding box center [457, 83] width 11 height 12
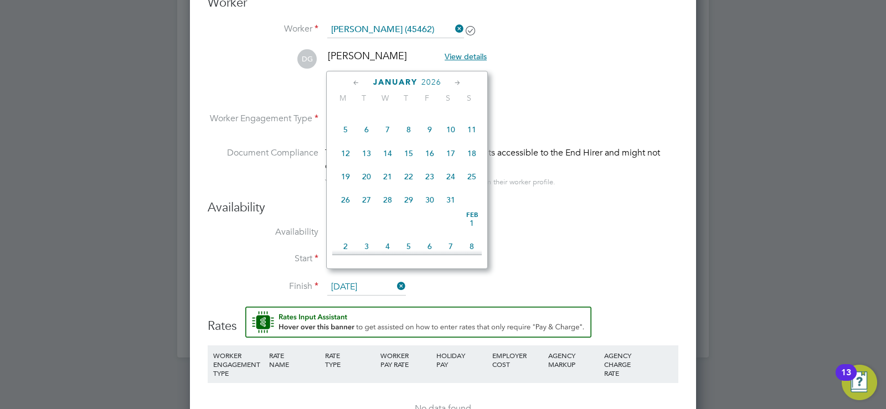
click at [452, 81] on icon at bounding box center [457, 83] width 11 height 12
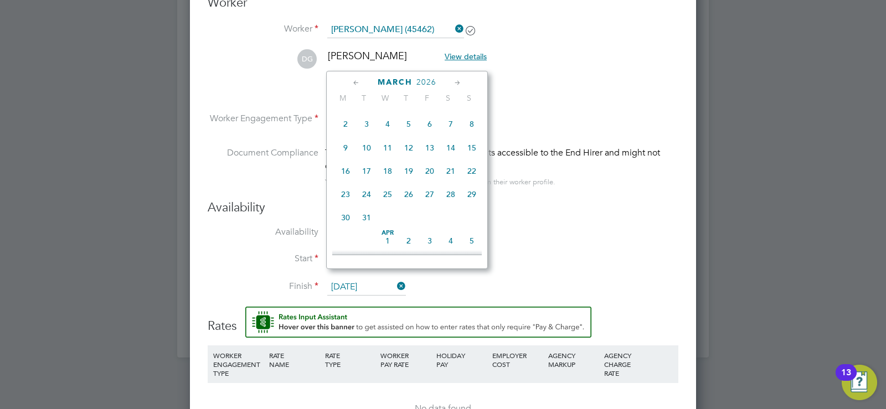
click at [452, 81] on icon at bounding box center [457, 83] width 11 height 12
click at [355, 81] on icon at bounding box center [356, 83] width 11 height 12
click at [357, 78] on icon at bounding box center [356, 83] width 11 height 12
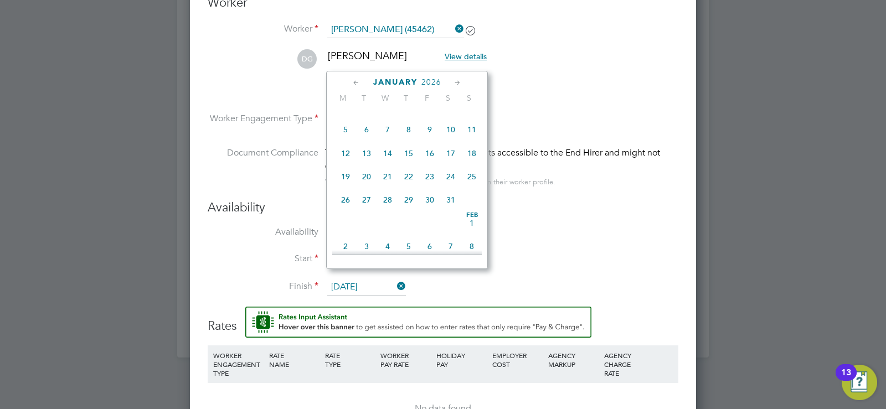
click at [450, 117] on span "3" at bounding box center [450, 106] width 21 height 21
type input "[DATE]"
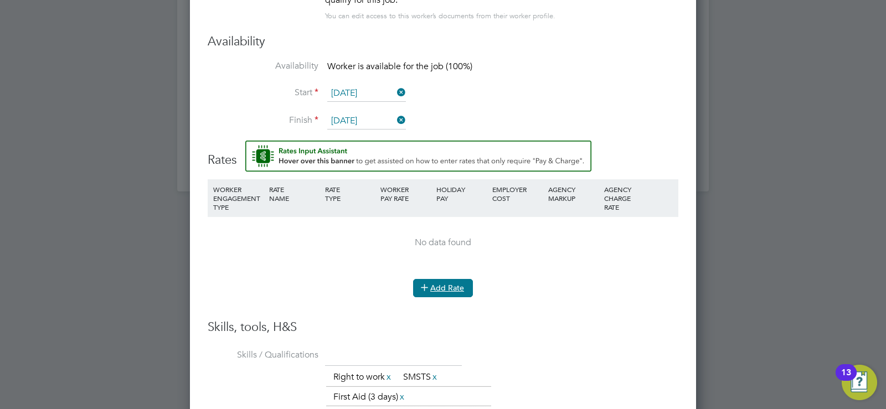
click at [446, 279] on button "Add Rate" at bounding box center [443, 288] width 60 height 18
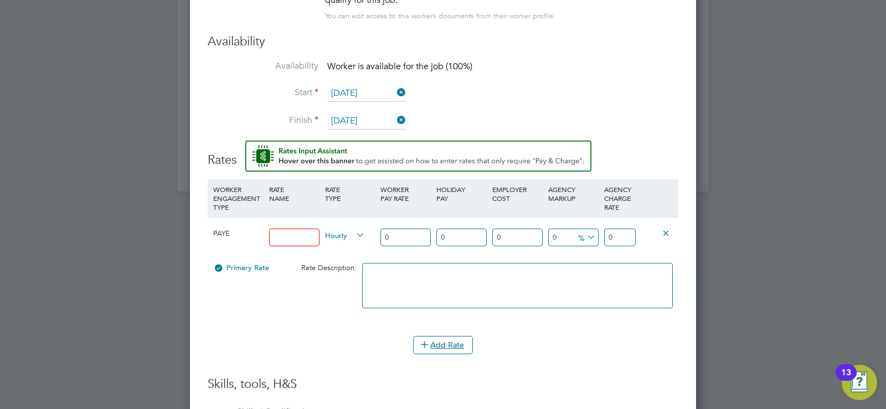
click at [295, 233] on input at bounding box center [294, 238] width 50 height 18
type input "2"
click at [585, 230] on icon at bounding box center [585, 238] width 0 height 16
click at [588, 242] on icon at bounding box center [592, 239] width 8 height 8
drag, startPoint x: 569, startPoint y: 231, endPoint x: 563, endPoint y: 229, distance: 6.3
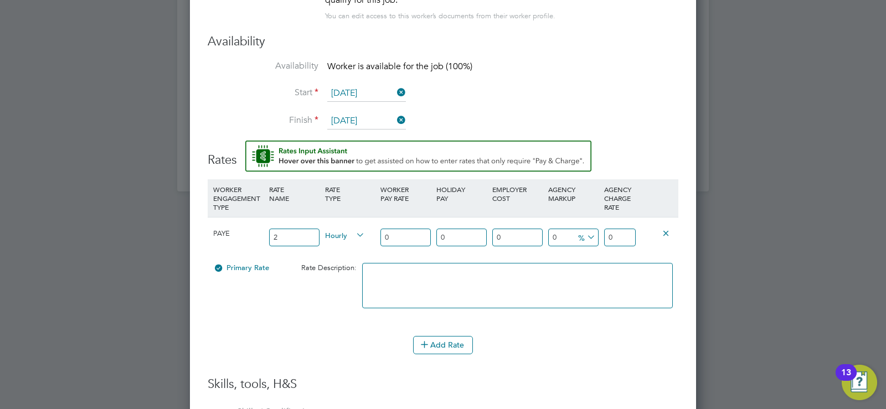
click at [567, 231] on input "0" at bounding box center [573, 238] width 50 height 18
type input "2"
type input "15"
click at [274, 230] on input "2" at bounding box center [294, 238] width 50 height 18
click at [282, 231] on input "2" at bounding box center [294, 238] width 50 height 18
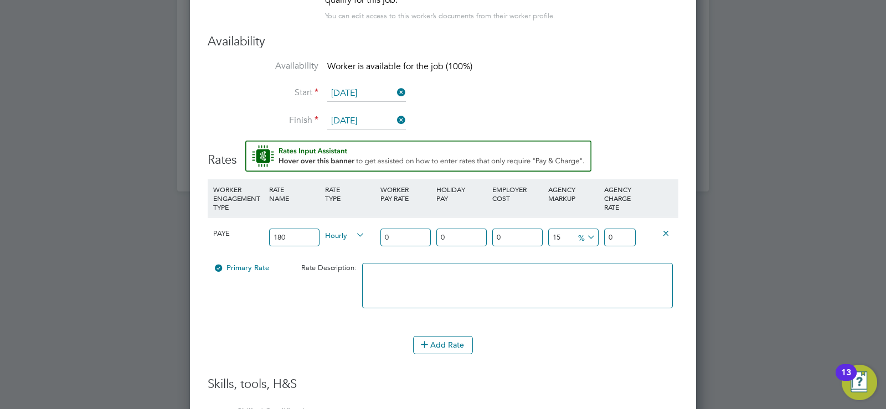
click at [320, 248] on div "180" at bounding box center [294, 238] width 56 height 40
click at [389, 230] on input "0" at bounding box center [405, 238] width 50 height 18
click at [290, 229] on input "180" at bounding box center [294, 238] width 50 height 18
type input "1"
type input "203"
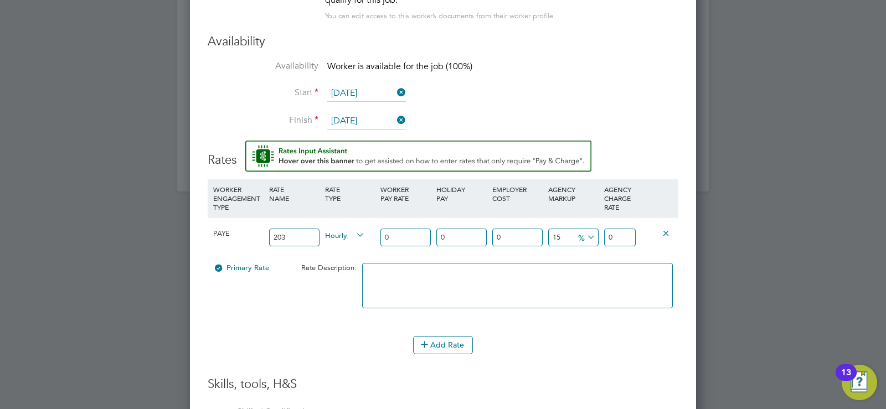
click at [404, 229] on input "0" at bounding box center [405, 238] width 50 height 18
drag, startPoint x: 280, startPoint y: 231, endPoint x: 267, endPoint y: 231, distance: 12.7
click at [267, 231] on div "203" at bounding box center [294, 238] width 56 height 40
type input "Standard"
click at [427, 230] on input "0" at bounding box center [405, 238] width 50 height 18
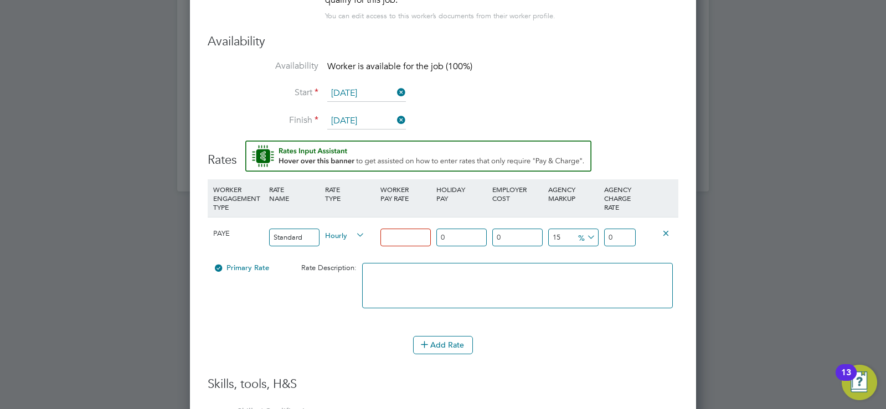
type input "2"
type input "2.3"
type input "20"
type input "23"
type input "203"
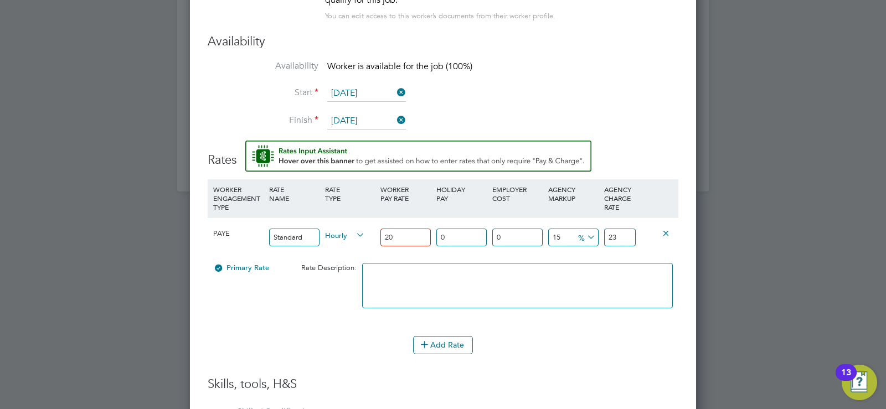
type input "233.45"
type input "203"
click at [443, 237] on input "0" at bounding box center [461, 238] width 50 height 18
click at [455, 233] on input "0" at bounding box center [461, 238] width 50 height 18
click at [354, 228] on icon at bounding box center [354, 236] width 0 height 16
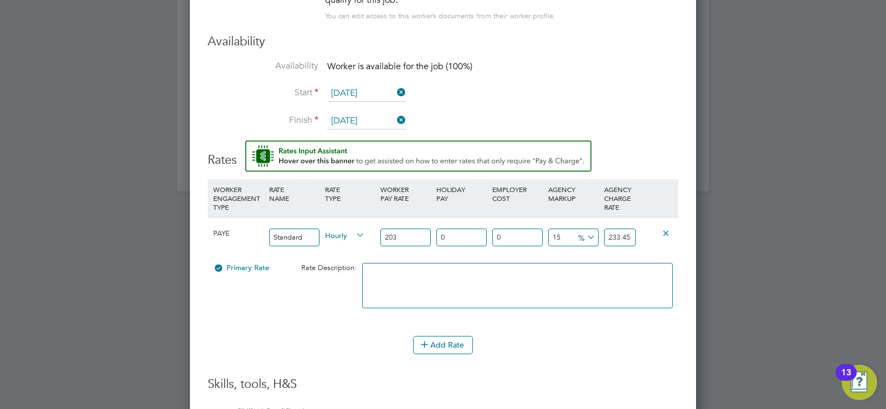
click at [354, 228] on icon at bounding box center [354, 236] width 0 height 16
click at [323, 225] on div "Hourly" at bounding box center [350, 237] width 56 height 38
click at [398, 229] on input "203" at bounding box center [405, 238] width 50 height 18
click at [354, 228] on icon at bounding box center [354, 236] width 0 height 16
click at [343, 229] on span "Hourly" at bounding box center [345, 235] width 40 height 12
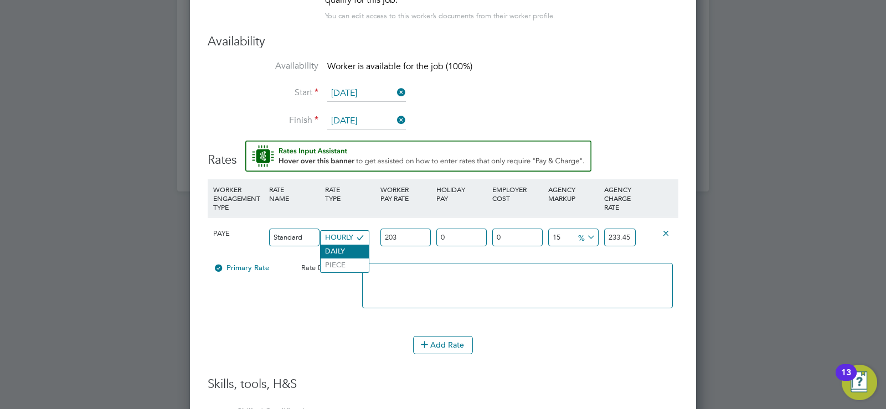
click at [331, 251] on li "DAILY" at bounding box center [345, 252] width 48 height 14
click at [399, 229] on input "203" at bounding box center [405, 238] width 50 height 18
click at [455, 229] on input "0" at bounding box center [461, 238] width 50 height 18
click at [515, 229] on input "0" at bounding box center [517, 238] width 50 height 18
type input "0"
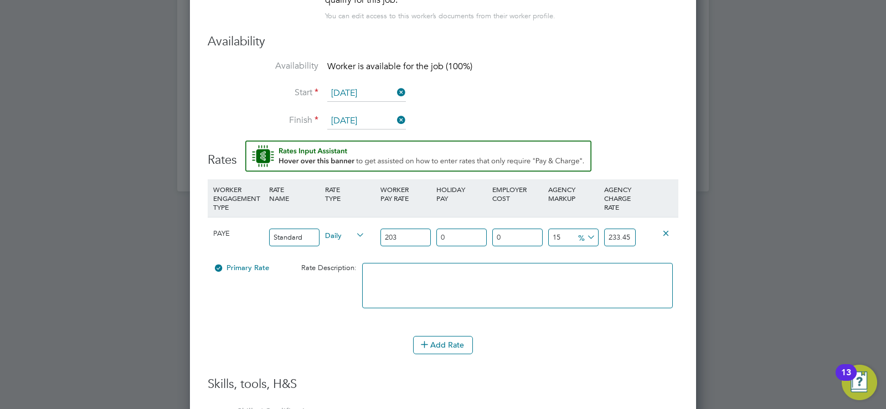
click at [445, 231] on input "0" at bounding box center [461, 238] width 50 height 18
click at [508, 229] on input "0" at bounding box center [517, 238] width 50 height 18
type input "2"
type input "238.119"
type input "27"
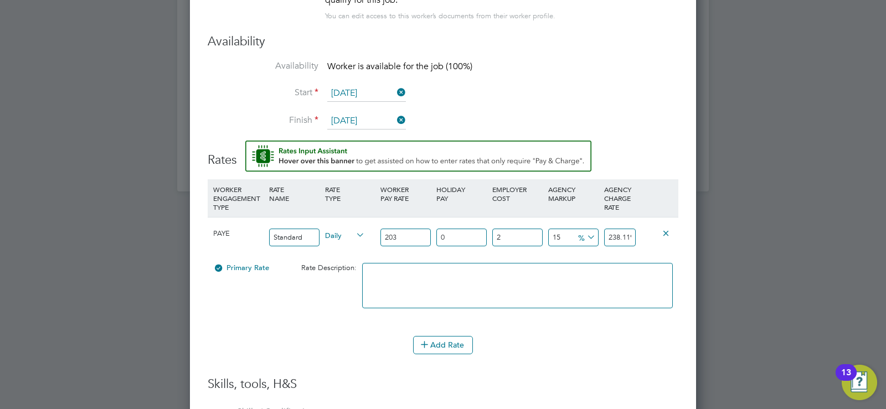
type input "296.4815"
type input "270"
type input "863.765"
type input "270"
click at [557, 244] on div "15 112.665 %" at bounding box center [574, 238] width 56 height 40
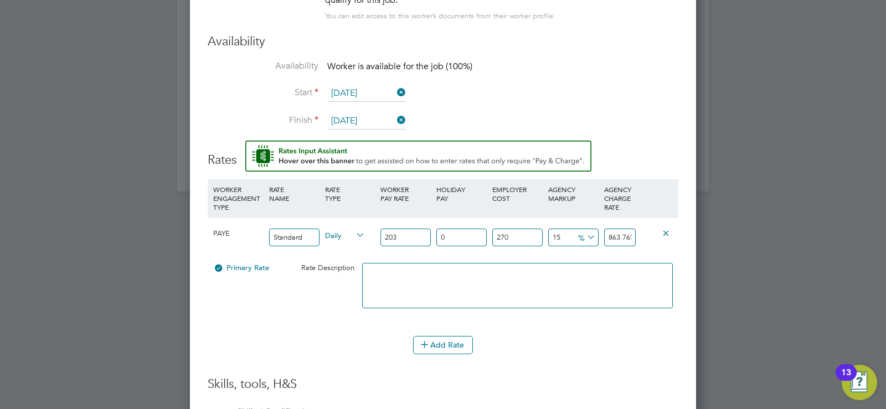
click at [631, 229] on input "863.765" at bounding box center [620, 238] width 32 height 18
click at [609, 233] on input "863.765" at bounding box center [620, 238] width 32 height 18
click at [521, 234] on input "270" at bounding box center [517, 238] width 50 height 18
click at [585, 230] on icon at bounding box center [585, 238] width 0 height 16
click at [585, 253] on li "£" at bounding box center [587, 255] width 27 height 14
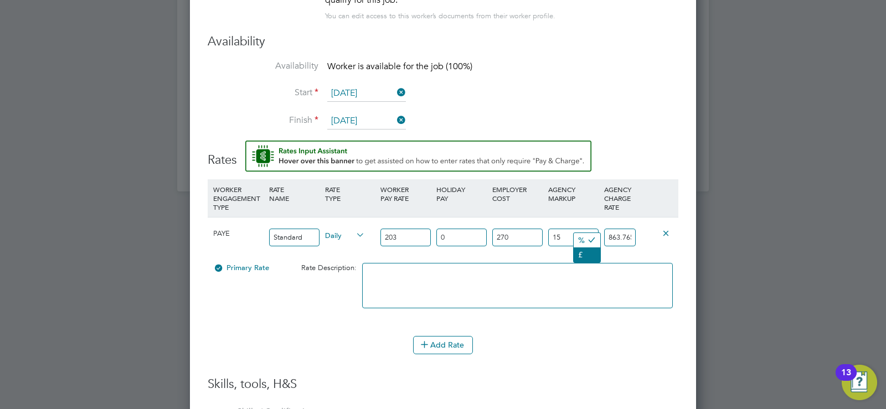
scroll to position [1054, 507]
click at [585, 230] on icon at bounding box center [585, 238] width 0 height 16
click at [583, 240] on li "%" at bounding box center [586, 240] width 24 height 14
drag, startPoint x: 582, startPoint y: 245, endPoint x: 639, endPoint y: 245, distance: 57.0
click at [582, 245] on div "15 112.665 %" at bounding box center [574, 238] width 56 height 40
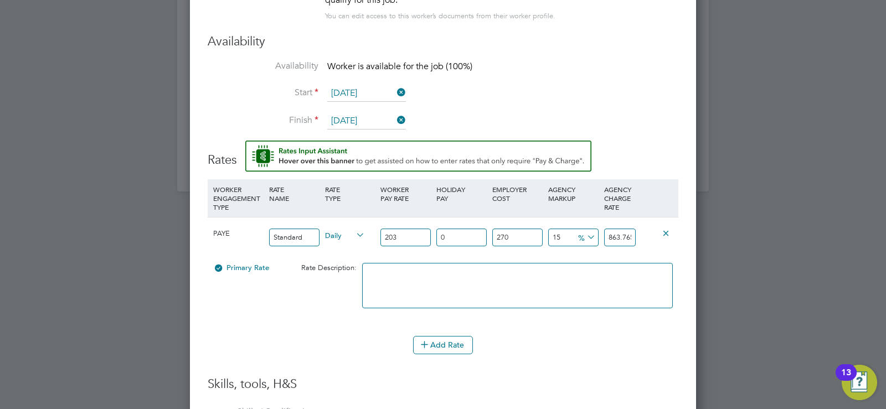
click at [663, 229] on icon at bounding box center [666, 233] width 8 height 8
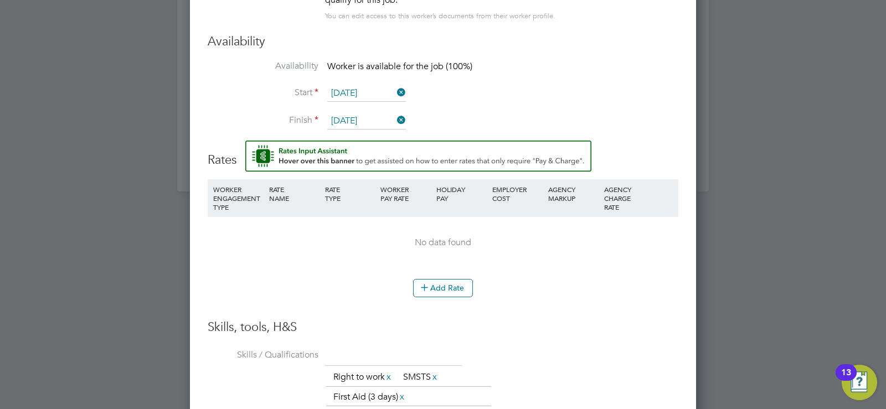
scroll to position [997, 507]
click at [446, 279] on button "Add Rate" at bounding box center [443, 288] width 60 height 18
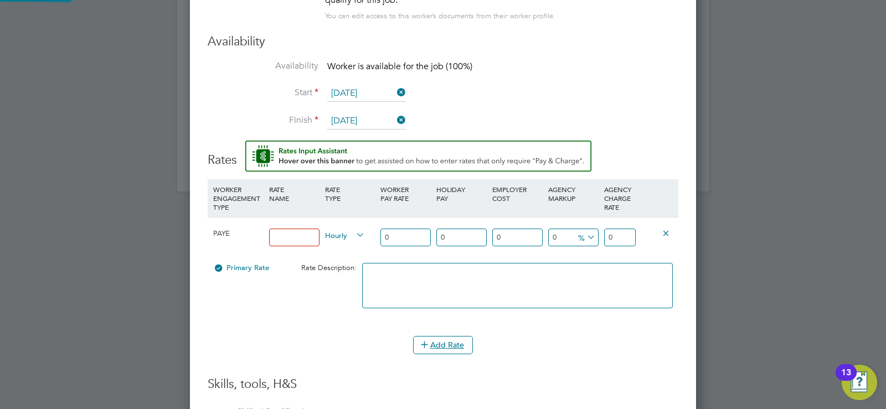
click at [295, 229] on input at bounding box center [294, 238] width 50 height 18
type input "Standard"
click at [354, 228] on icon at bounding box center [354, 236] width 0 height 16
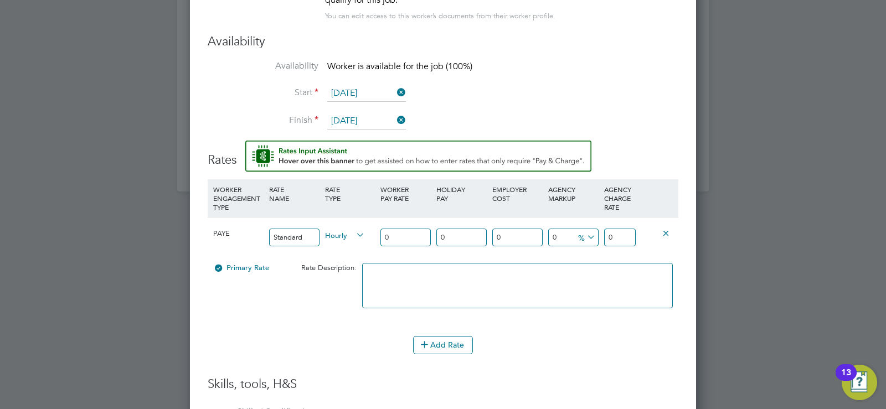
click at [354, 228] on icon at bounding box center [354, 236] width 0 height 16
click at [419, 230] on input "0" at bounding box center [405, 238] width 50 height 18
click at [354, 228] on icon at bounding box center [354, 236] width 0 height 16
click at [321, 228] on div "PAYE Standard Hourly 0 0 n/a 0 n/a 0 0 % 0" at bounding box center [443, 237] width 471 height 41
click at [354, 228] on icon at bounding box center [354, 236] width 0 height 16
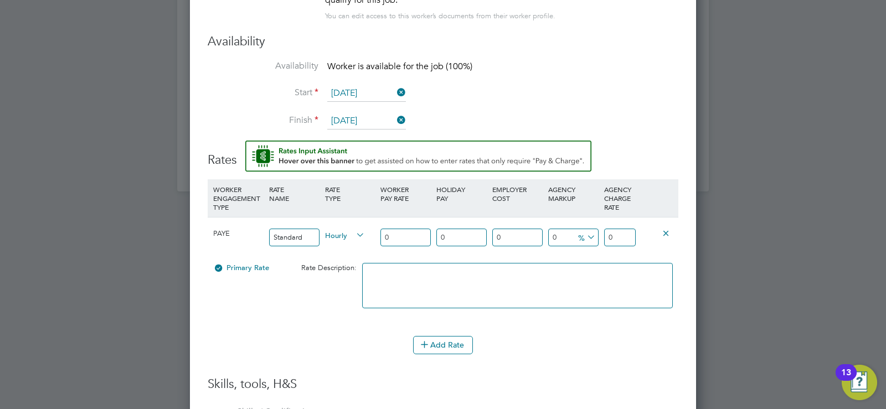
click at [402, 229] on input "0" at bounding box center [405, 238] width 50 height 18
type input "2"
type input "20"
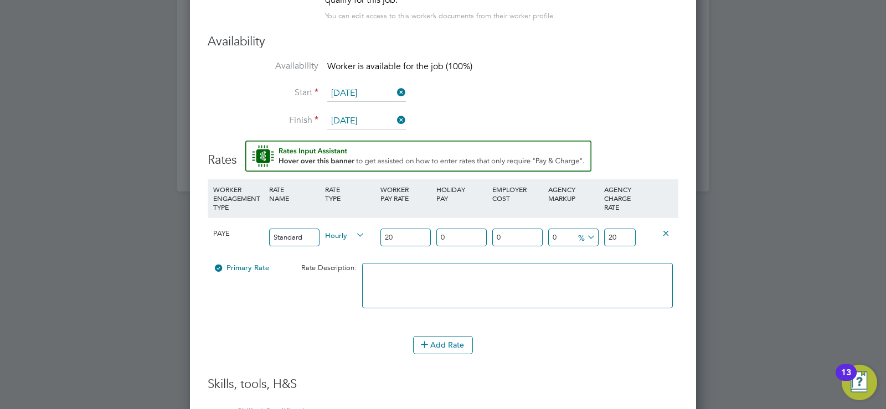
type input "203"
click at [403, 246] on div "203" at bounding box center [406, 238] width 56 height 40
click at [354, 228] on icon at bounding box center [354, 236] width 0 height 16
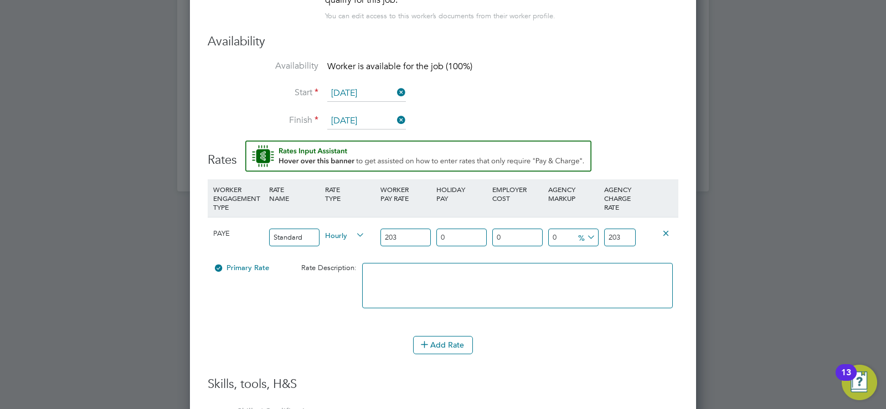
click at [316, 229] on input "Standard" at bounding box center [294, 238] width 50 height 18
click at [347, 229] on span "Hourly" at bounding box center [345, 235] width 40 height 12
click at [351, 229] on span "Hourly" at bounding box center [345, 235] width 40 height 12
click at [337, 246] on li "DAILY" at bounding box center [345, 252] width 48 height 14
click at [539, 230] on input "0" at bounding box center [517, 238] width 50 height 18
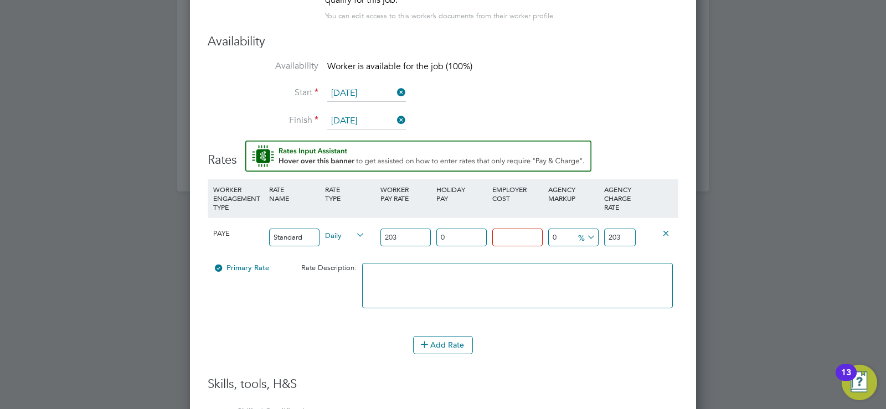
type input "2"
type input "207.06"
type input "27"
type input "257.81"
type input "270"
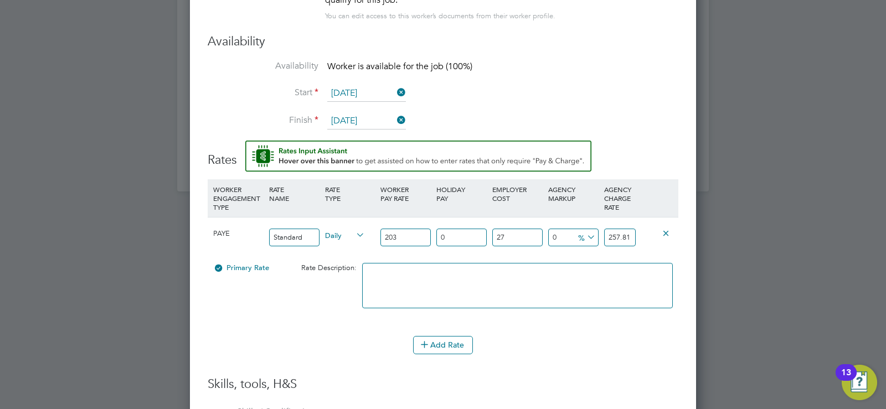
type input "751.1"
click at [630, 229] on input "751.1" at bounding box center [620, 238] width 32 height 18
click at [526, 229] on input "270" at bounding box center [517, 238] width 50 height 18
type input "27"
type input "257.81"
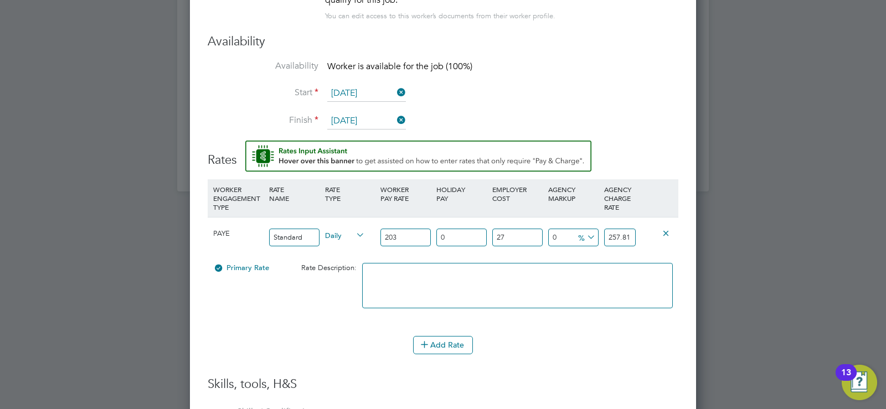
type input "2"
type input "207.06"
type input "0"
type input "203"
click at [629, 229] on input "203" at bounding box center [620, 238] width 32 height 18
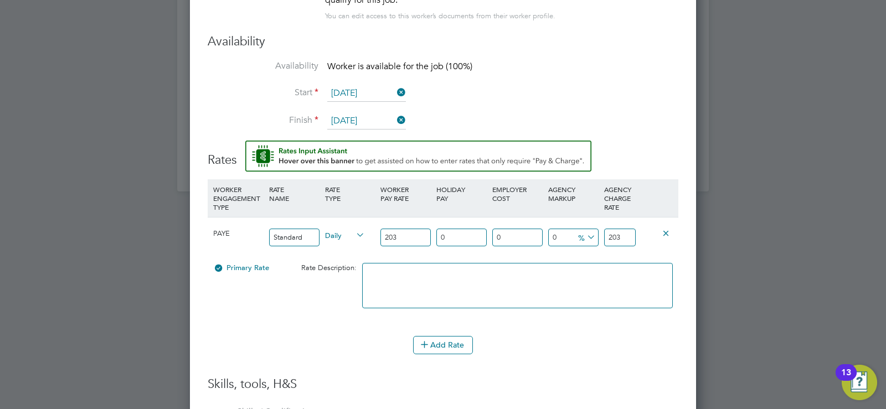
type input "-90.14778325123153"
type input "20"
type input "-99.01477832512315"
type input "2"
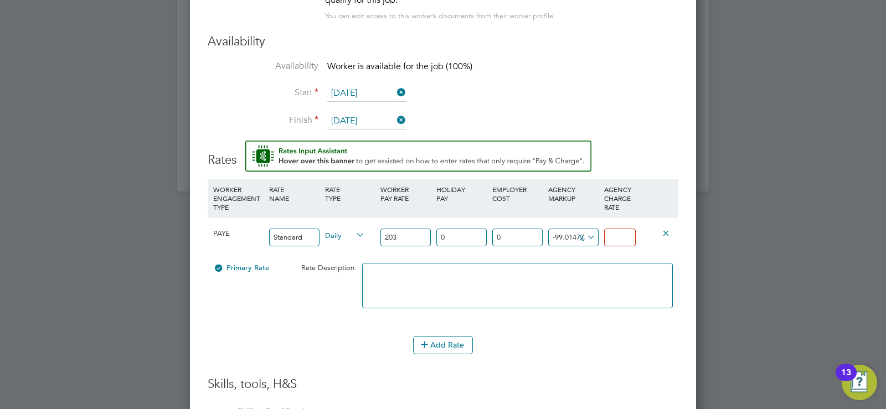
type input "-98.52216748768473"
type input "3"
type input "-85.22167487684729"
type input "30"
type input "47.783251231527096"
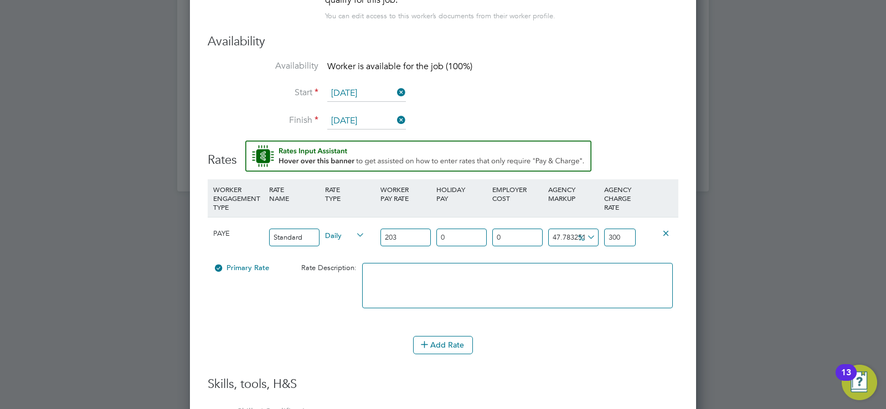
type input "300"
click at [585, 230] on icon at bounding box center [585, 238] width 0 height 16
click at [590, 236] on icon at bounding box center [592, 239] width 8 height 8
click at [653, 263] on textarea at bounding box center [517, 285] width 311 height 45
click at [568, 235] on input "47.783251231527096" at bounding box center [573, 238] width 50 height 18
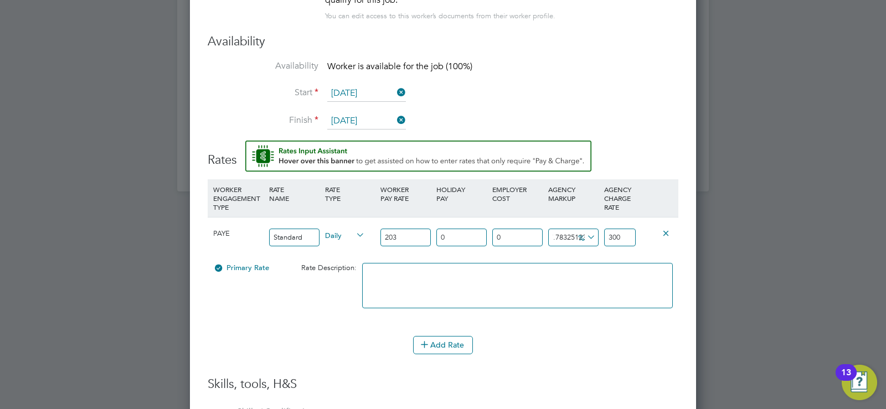
scroll to position [0, 0]
click at [624, 229] on input "300" at bounding box center [620, 238] width 32 height 18
type input "-85.22167487684729"
type input "30"
type input "-98.52216748768473"
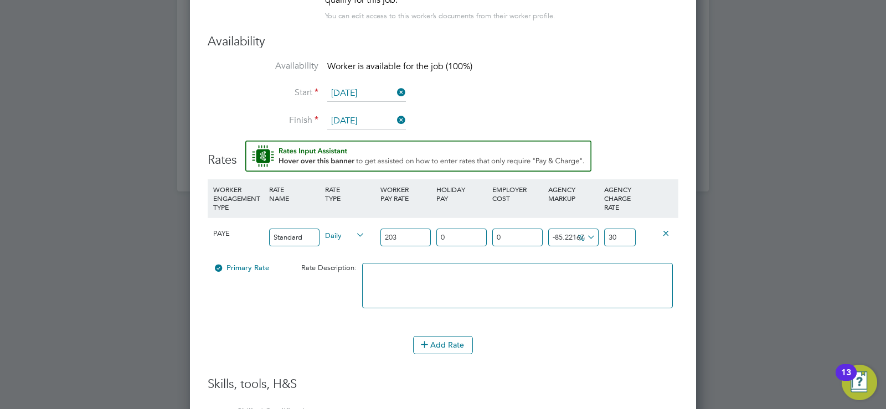
type input "3"
type input "2.9999999999999982"
click at [588, 229] on input "-98.52216748768473" at bounding box center [573, 238] width 50 height 18
click at [585, 231] on icon at bounding box center [585, 238] width 0 height 16
click at [574, 231] on span "%" at bounding box center [585, 237] width 23 height 12
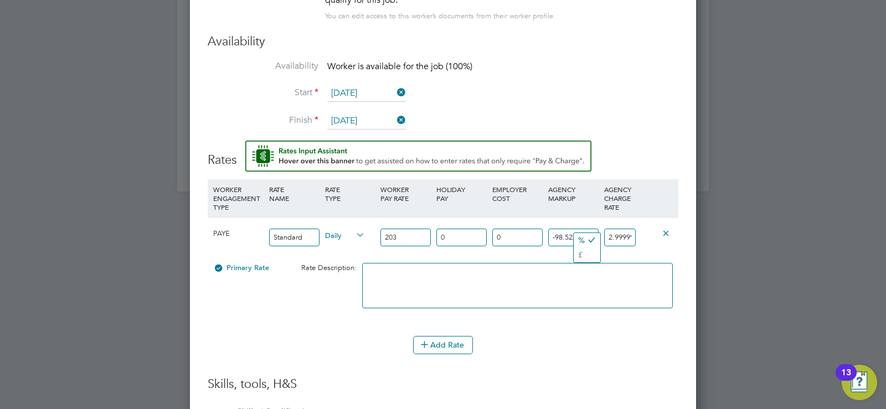
click at [554, 229] on input "-98.52216748768473" at bounding box center [573, 238] width 50 height 18
click at [561, 229] on input "-98.52216748768473" at bounding box center [573, 238] width 50 height 18
type input "0"
type input "203"
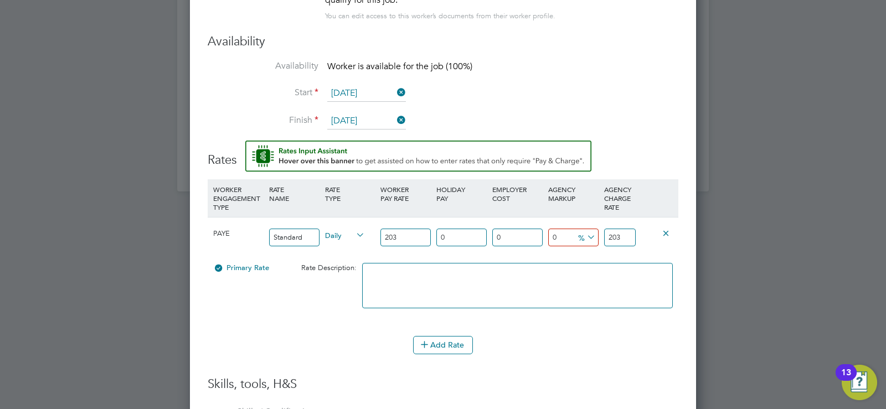
click at [621, 229] on input "203" at bounding box center [620, 238] width 32 height 18
type input "203"
click at [409, 229] on input "203" at bounding box center [405, 238] width 50 height 18
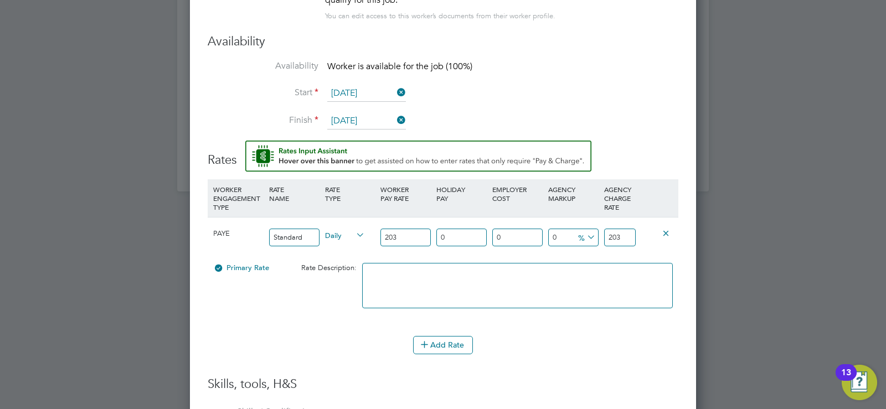
type input "20"
type input "2"
type input "0"
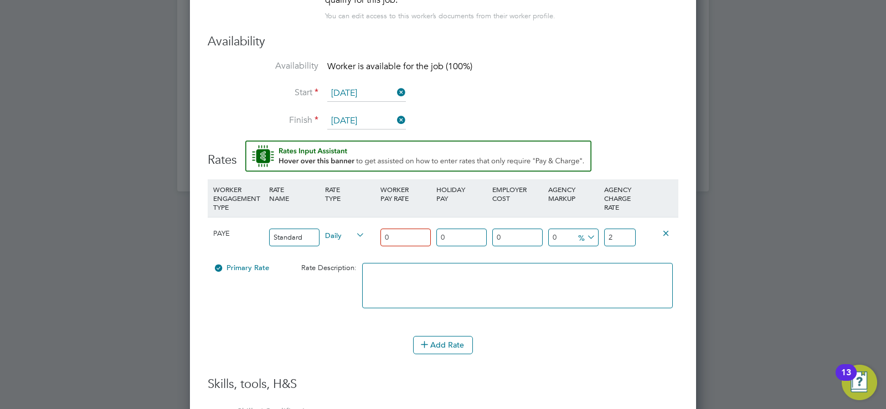
click at [523, 229] on input "0" at bounding box center [517, 238] width 50 height 18
type input "2"
type input "0"
type input "270"
click at [536, 246] on div "270 n/a" at bounding box center [518, 238] width 56 height 40
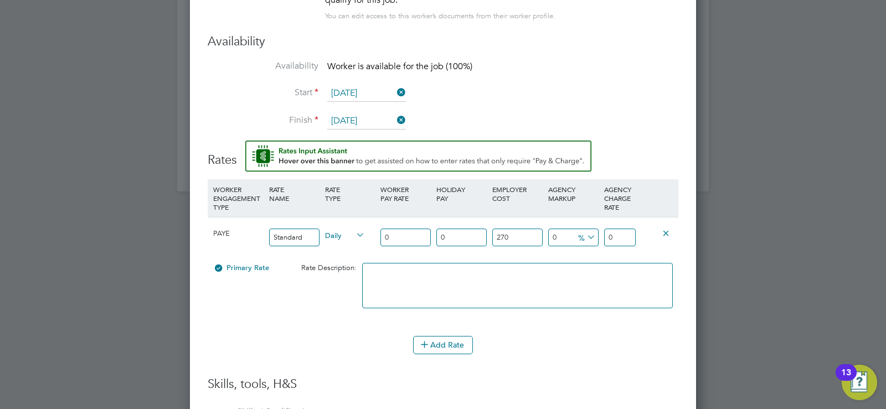
click at [554, 229] on input "0" at bounding box center [573, 238] width 50 height 18
click at [585, 230] on icon at bounding box center [585, 238] width 0 height 16
click at [584, 243] on li "%" at bounding box center [587, 240] width 27 height 14
click at [557, 229] on input "0" at bounding box center [573, 238] width 50 height 18
type input "15"
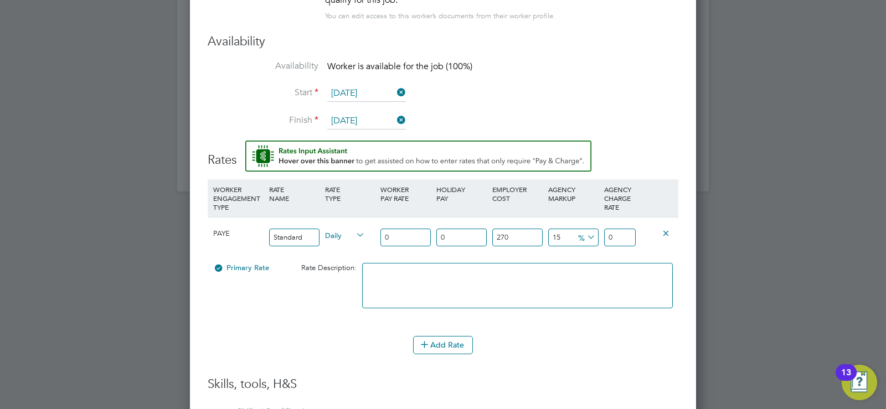
click at [571, 246] on div "15 0 %" at bounding box center [574, 238] width 56 height 40
click at [465, 233] on input "0" at bounding box center [461, 238] width 50 height 18
click at [405, 229] on input "0" at bounding box center [405, 238] width 50 height 18
type input "2"
type input "8.51"
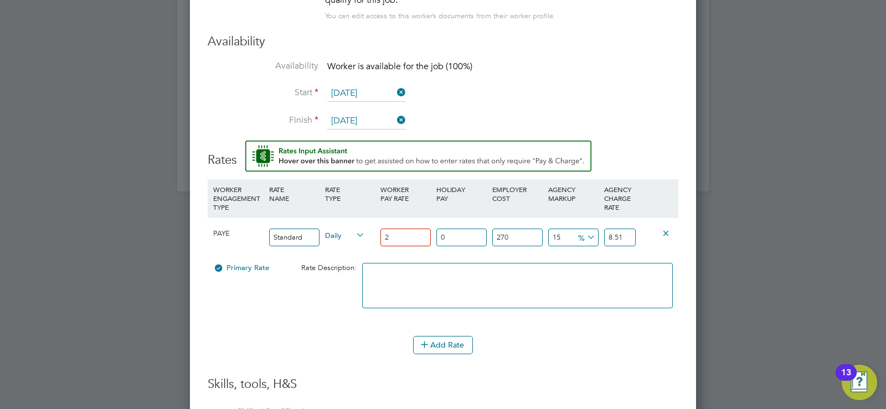
type input "20"
type input "85.1"
type input "203"
type input "863.765"
type input "203"
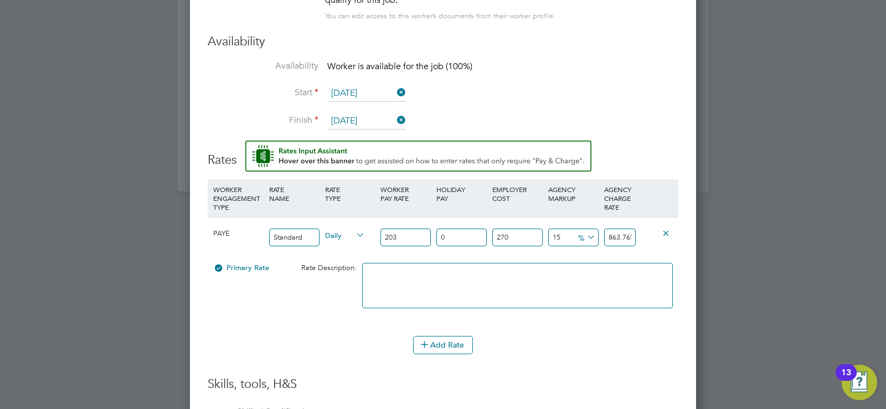
click at [416, 248] on div "203" at bounding box center [406, 238] width 56 height 40
click at [449, 229] on input "0" at bounding box center [461, 238] width 50 height 18
type input "0"
click at [408, 229] on input "203" at bounding box center [405, 238] width 50 height 18
type input "203.3"
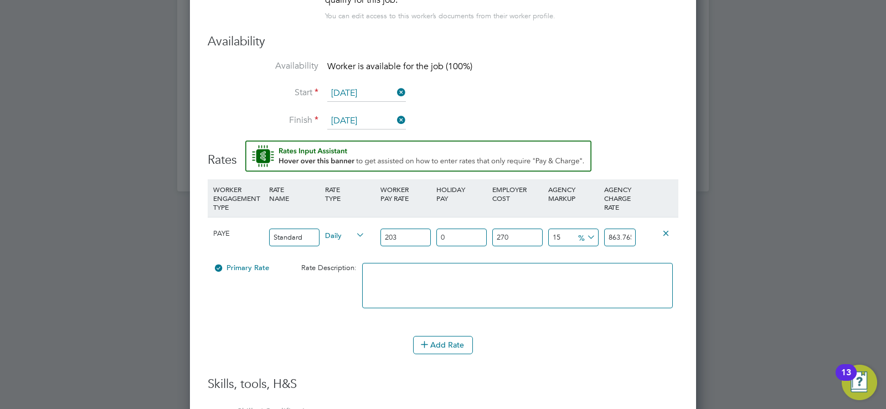
type input "865.0415"
type input "203.31"
type input "865.08405"
type input "203.31"
click at [329, 336] on div "Add Rate" at bounding box center [443, 345] width 471 height 18
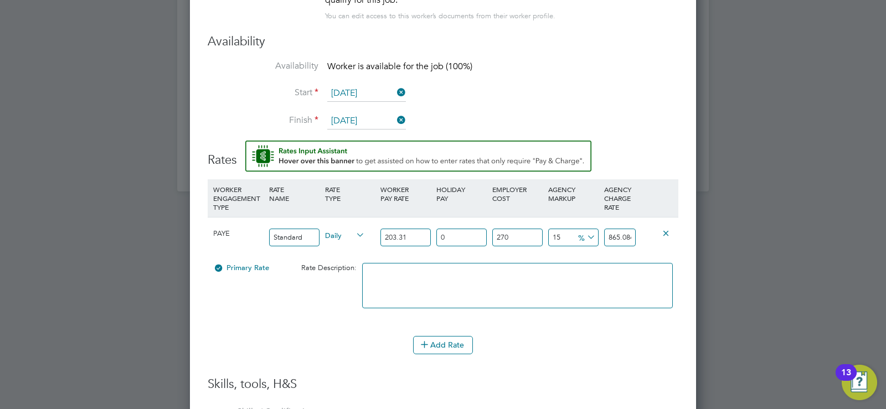
click at [462, 229] on input "0" at bounding box center [461, 238] width 50 height 18
type input "2"
type input "882.385731"
type input "24"
type input "1072.704222"
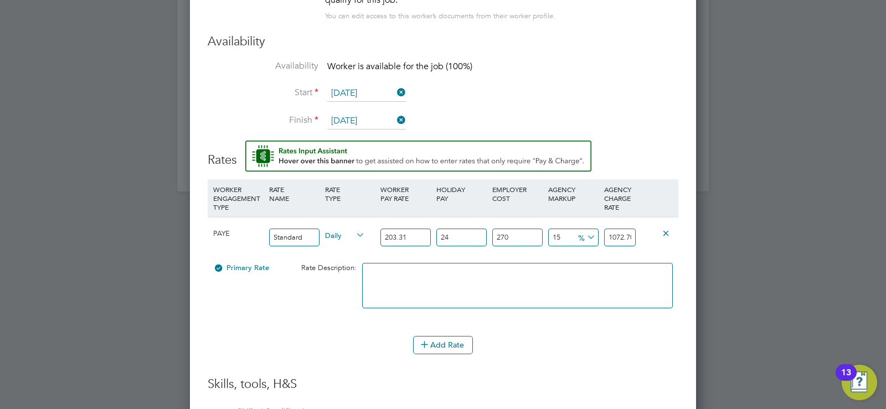
type input "24.5"
type input "1077.02964225"
type input "24.54"
type input "1077.37567587"
type input "24.54"
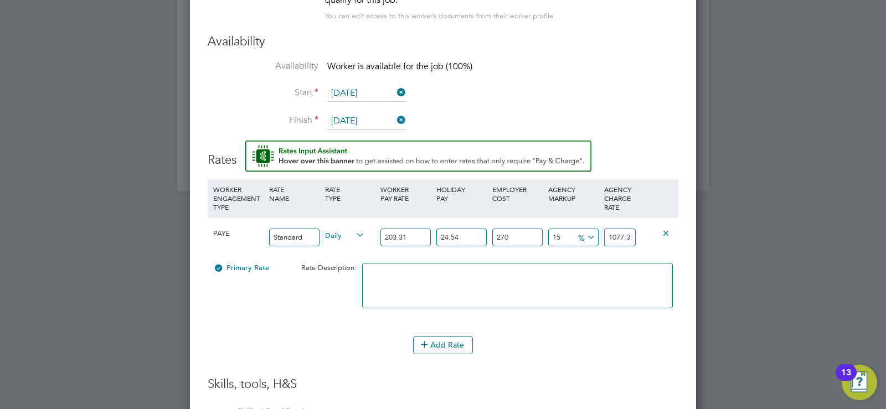
click at [475, 244] on div "24.54 n/a" at bounding box center [462, 238] width 56 height 40
click at [499, 229] on input "270" at bounding box center [517, 238] width 50 height 18
click at [535, 229] on input "270" at bounding box center [517, 238] width 50 height 18
click at [624, 229] on input "1077.37567587" at bounding box center [620, 238] width 32 height 18
click at [585, 230] on icon at bounding box center [585, 238] width 0 height 16
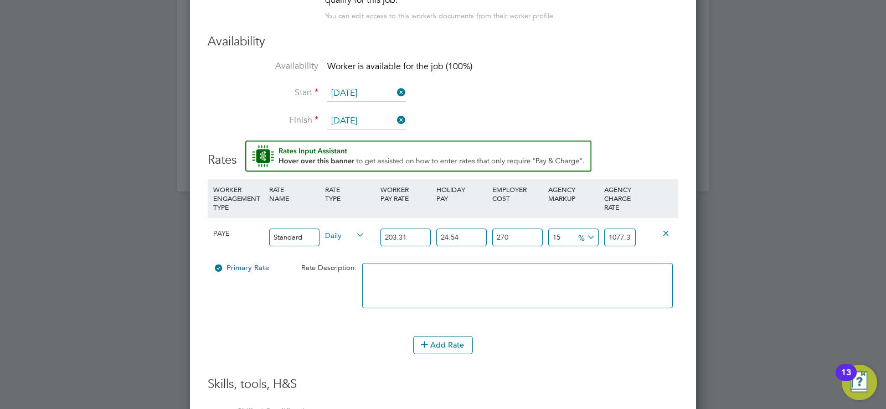
click at [567, 229] on input "15" at bounding box center [573, 238] width 50 height 18
type input "1"
type input "946.216897938"
type input "0"
type input "936.8484138"
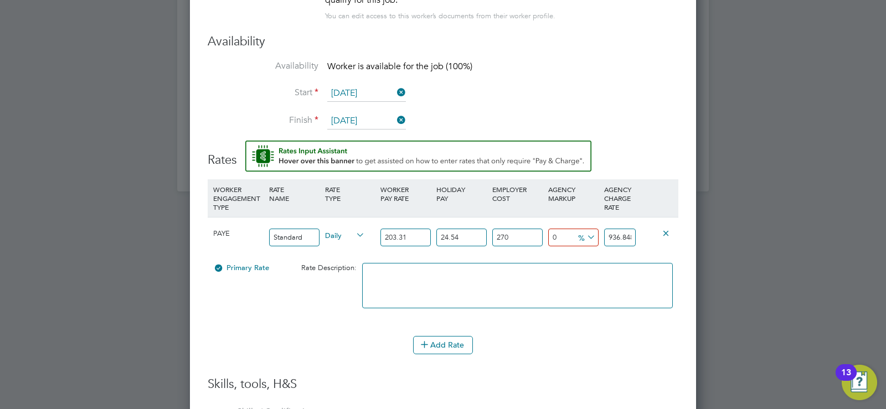
click at [573, 276] on textarea at bounding box center [517, 285] width 311 height 45
click at [523, 233] on input "270" at bounding box center [517, 238] width 50 height 18
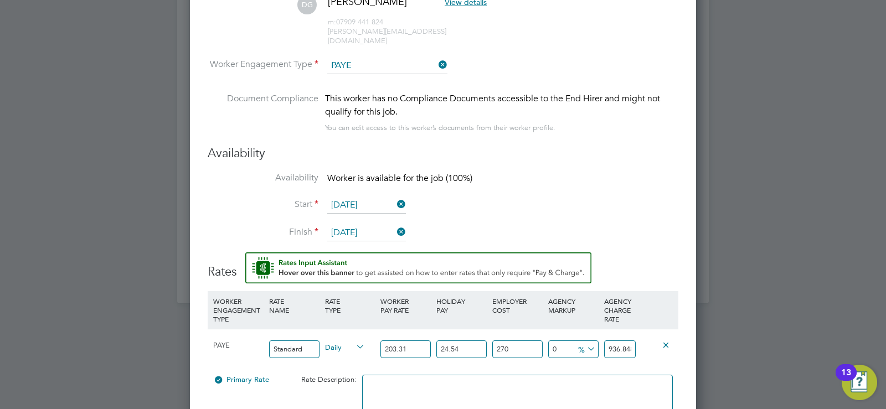
scroll to position [1407, 0]
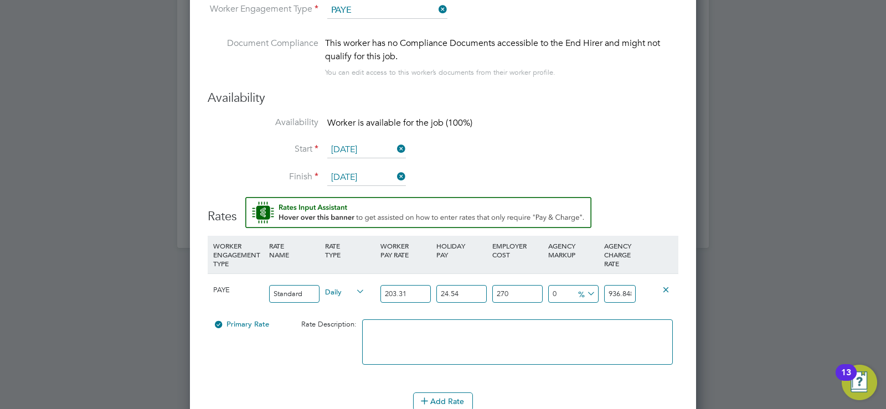
click at [459, 286] on input "24.54" at bounding box center [461, 294] width 50 height 18
type input "24.5"
type input "936.547515"
type input "24"
type input "932.78628"
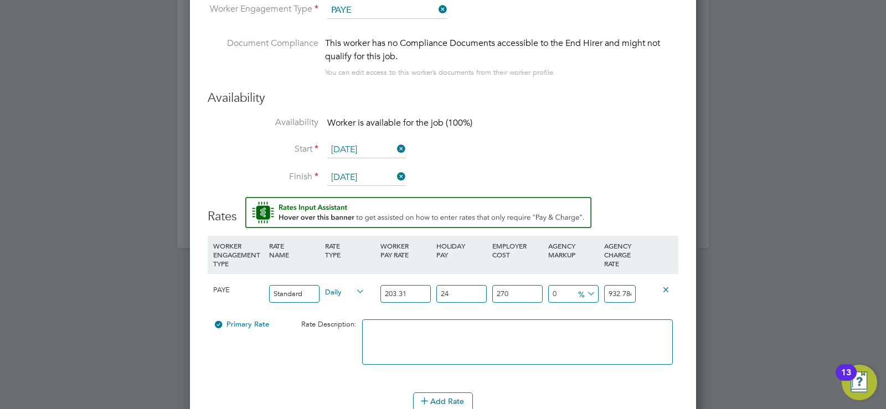
type input "2"
type input "767.29194"
type input "0"
type input "752.247"
type input "27"
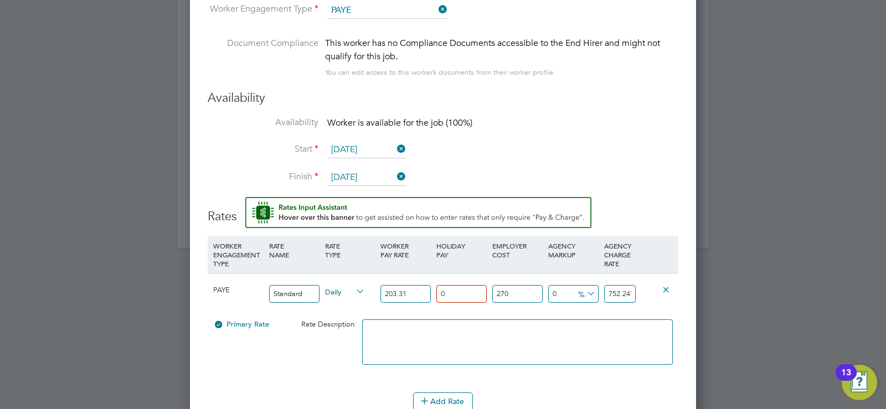
type input "258.2037"
type input "2"
type input "207.3762"
click at [520, 287] on input "2" at bounding box center [517, 294] width 50 height 18
type input "0"
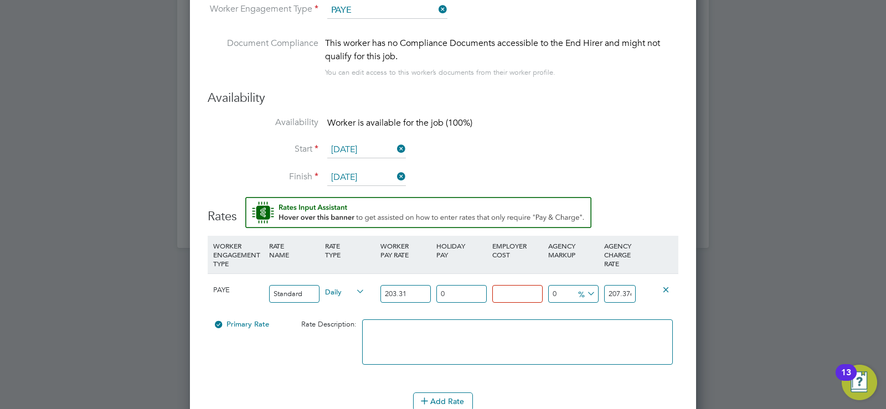
type input "203.31"
click at [418, 285] on input "203.31" at bounding box center [405, 294] width 50 height 18
type input "203.3"
type input "203"
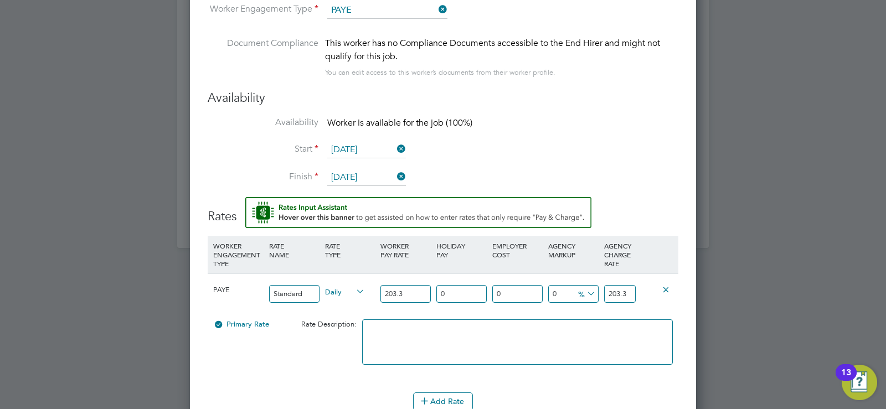
type input "203"
type input "20"
type input "2"
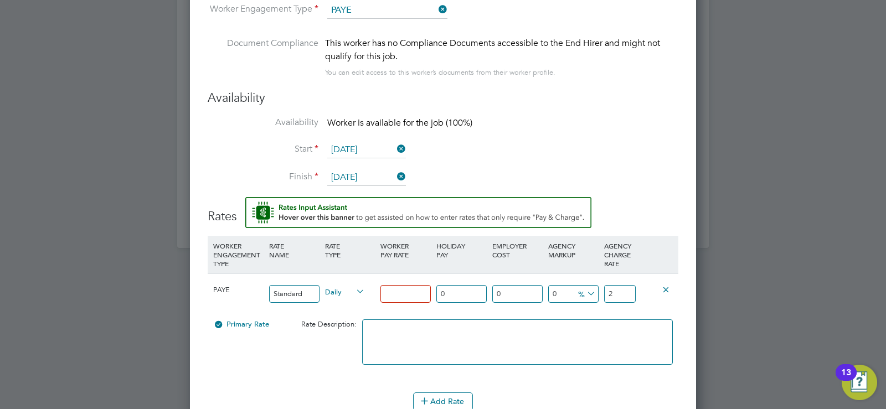
type input "0"
click at [631, 290] on input "2" at bounding box center [620, 294] width 32 height 18
type input "0"
click at [565, 300] on div "0 0 %" at bounding box center [574, 294] width 56 height 40
click at [399, 285] on input "0" at bounding box center [405, 294] width 50 height 18
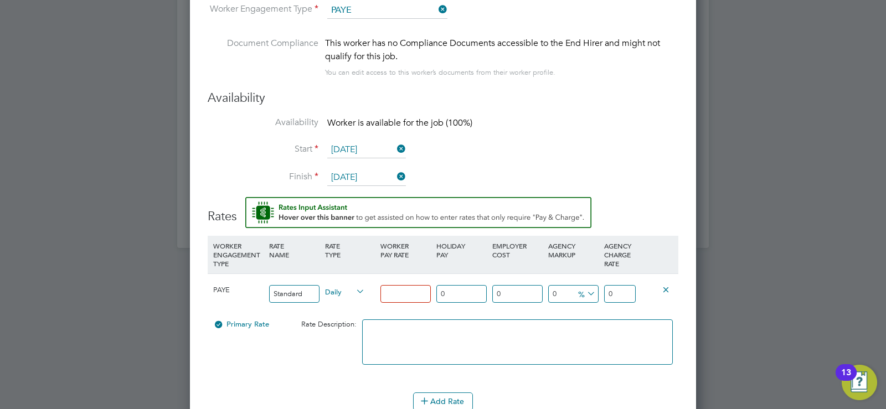
paste input "203.31"
type input "203.31"
click at [630, 287] on input "203.31" at bounding box center [620, 294] width 32 height 18
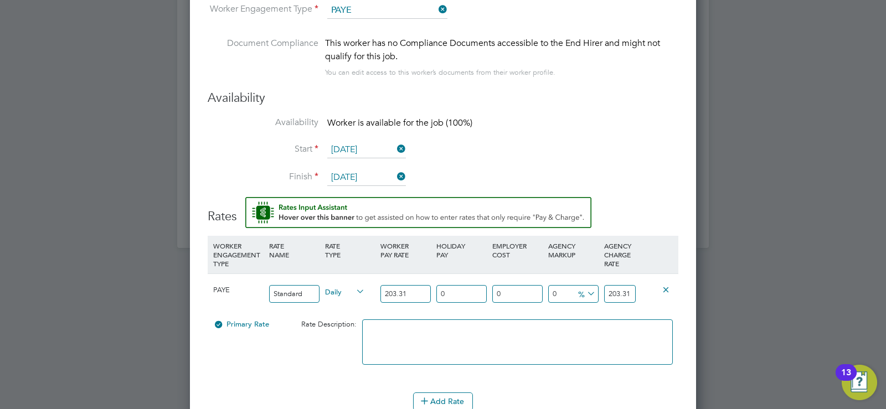
click at [585, 286] on icon at bounding box center [585, 294] width 0 height 16
click at [582, 299] on li "%" at bounding box center [587, 297] width 27 height 14
click at [559, 285] on input "0" at bounding box center [573, 294] width 50 height 18
type input "1"
type input "205.3431"
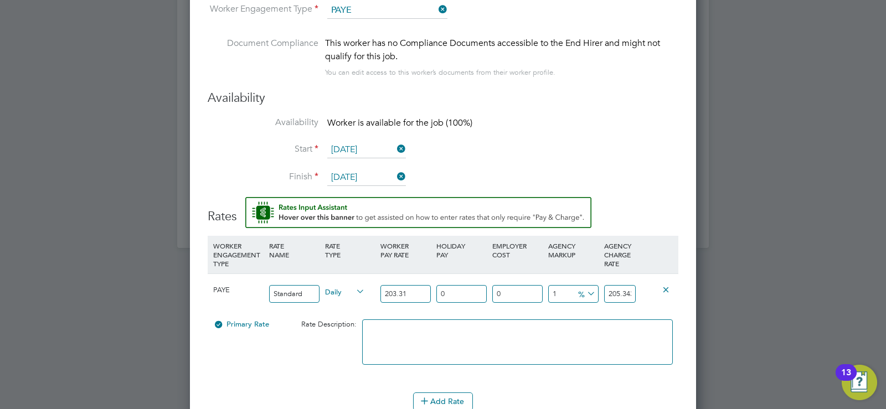
type input "15"
type input "233.8065"
click at [561, 297] on div "15 30.4965 %" at bounding box center [574, 294] width 56 height 40
click at [527, 286] on input "0" at bounding box center [517, 294] width 50 height 18
click at [630, 287] on input "233.8065" at bounding box center [620, 294] width 32 height 18
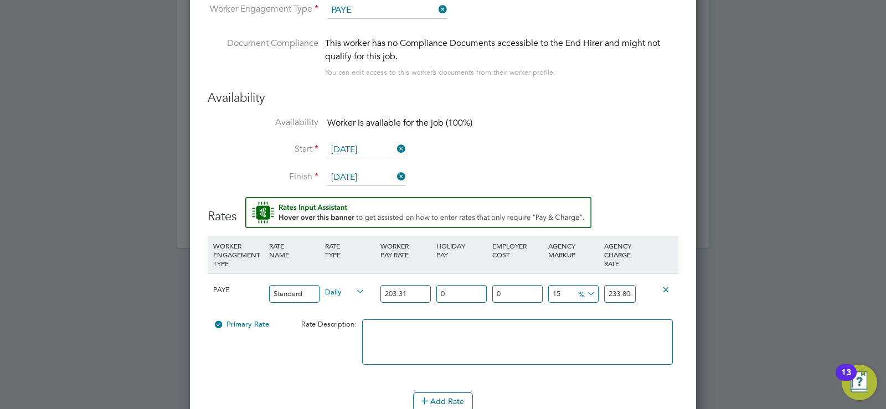
scroll to position [0, 0]
drag, startPoint x: 621, startPoint y: 282, endPoint x: 589, endPoint y: 280, distance: 32.2
click at [589, 280] on div "PAYE Standard Daily 203.31 0 n/a 0 n/a 15 30.4965 % 233.8065" at bounding box center [443, 294] width 471 height 41
type input "-68.02911809551915"
type input "65"
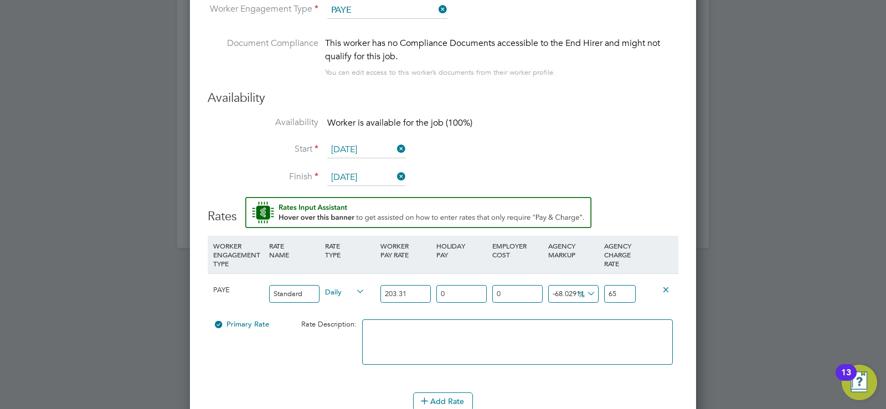
type input "-97.54070139196301"
type input "5"
type input "5.000000000000004"
click at [529, 285] on input "0" at bounding box center [517, 294] width 50 height 18
type input "2"
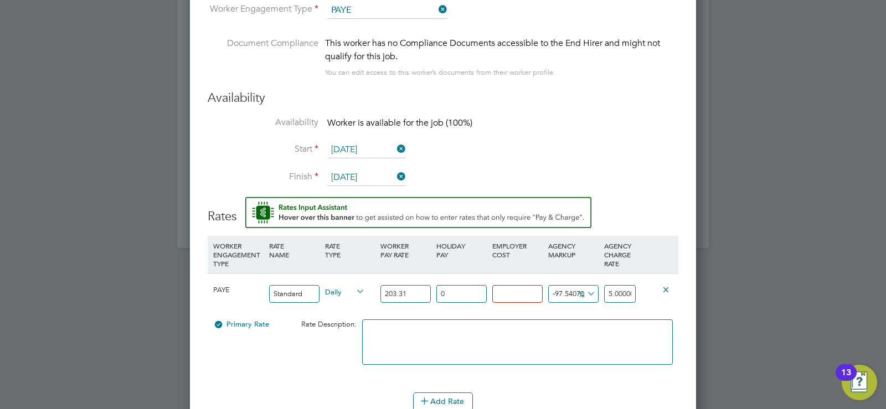
type input "5.100000000000004"
type input "27"
type input "6.350000000000006"
type input "270"
type input "18.500000000000018"
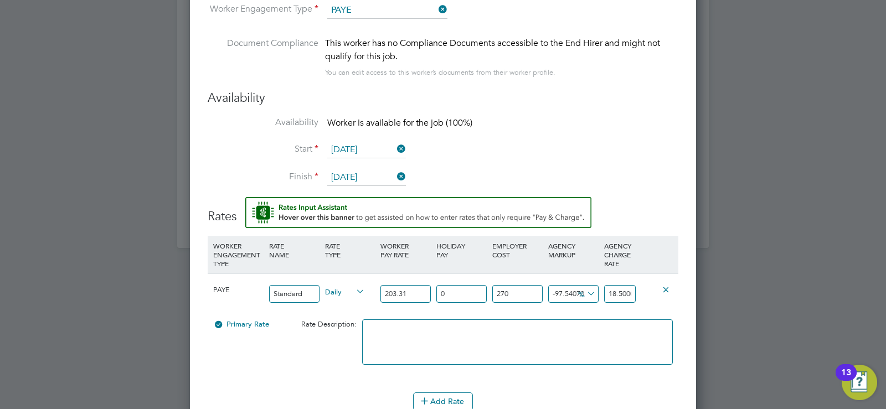
type input "270"
click at [514, 251] on div "EMPLOYER COST" at bounding box center [518, 250] width 56 height 29
click at [585, 286] on icon at bounding box center [585, 294] width 0 height 16
click at [577, 287] on span "%" at bounding box center [585, 293] width 23 height 12
click at [568, 285] on input "-97.54070139196301" at bounding box center [573, 294] width 50 height 18
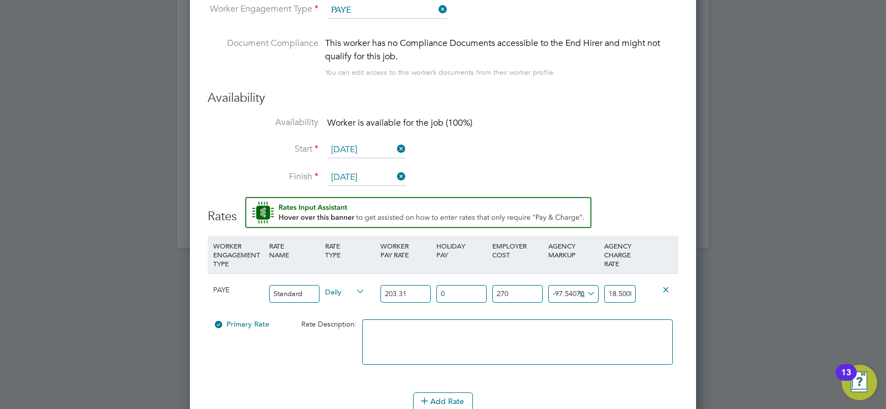
click at [566, 285] on input "-97.54070139196301" at bounding box center [573, 294] width 50 height 18
type input "1"
type input "759.76947"
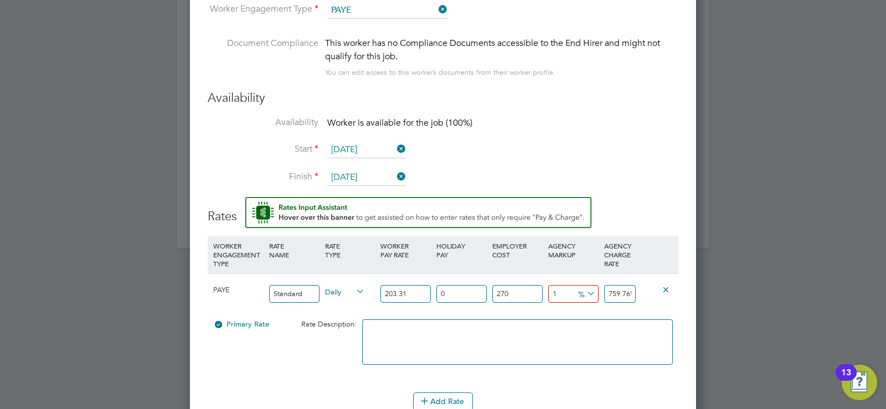
type input "15"
type input "865.08405"
type input "15"
click at [657, 314] on div at bounding box center [517, 348] width 316 height 68
click at [627, 285] on input "865.08405" at bounding box center [620, 294] width 32 height 18
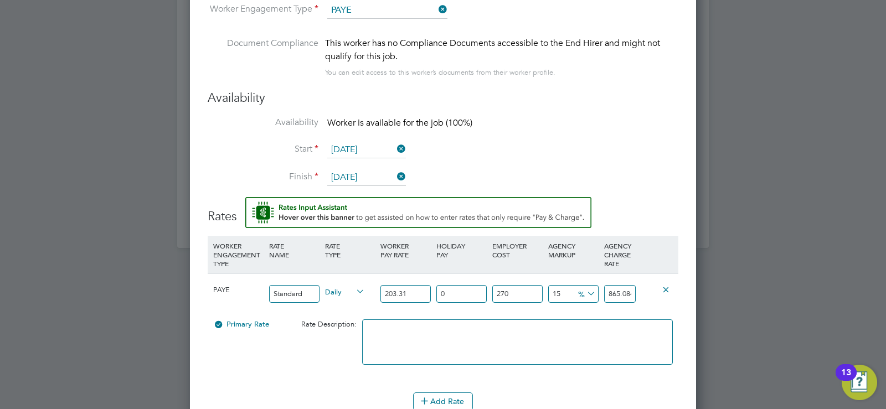
drag, startPoint x: 615, startPoint y: 284, endPoint x: 582, endPoint y: 288, distance: 33.5
click at [582, 288] on div "PAYE Standard Daily 203.31 0 n/a 270 n/a 15 112.83705 % 865.08405" at bounding box center [443, 294] width 471 height 41
click at [606, 295] on div "865.08405" at bounding box center [619, 294] width 37 height 40
click at [585, 286] on icon at bounding box center [585, 294] width 0 height 16
click at [587, 310] on li "£" at bounding box center [587, 311] width 27 height 14
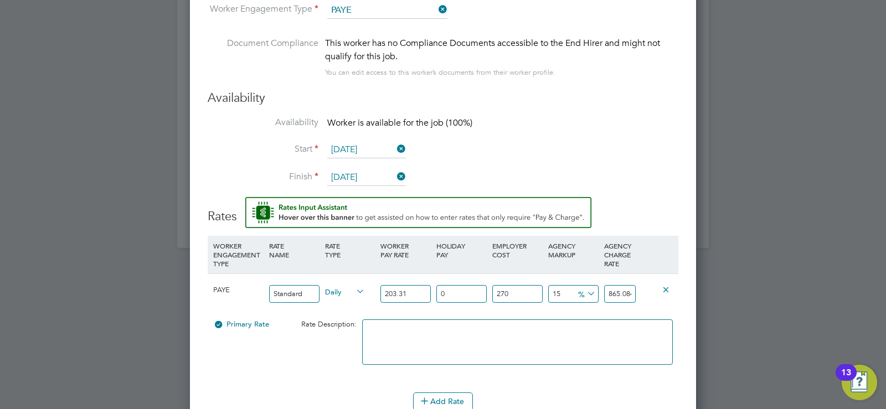
scroll to position [1054, 507]
click at [563, 285] on input "112.83705" at bounding box center [573, 294] width 50 height 18
click at [567, 285] on input "112.83705" at bounding box center [573, 294] width 50 height 18
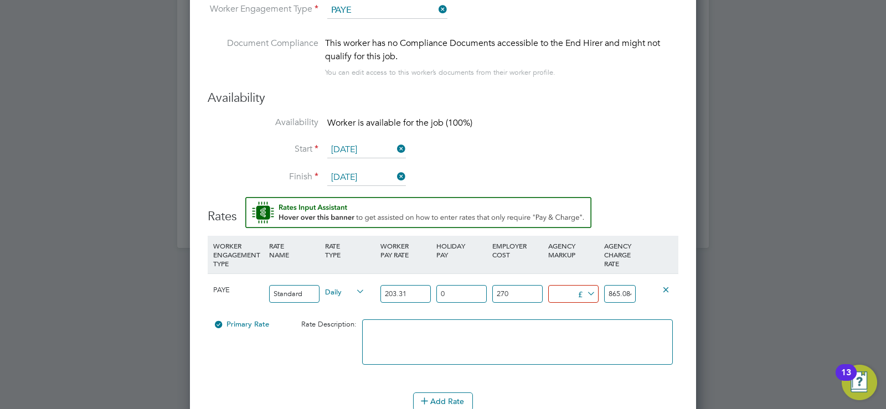
type input "3"
type input "755.247"
type input "30"
type input "782.247"
type input "30"
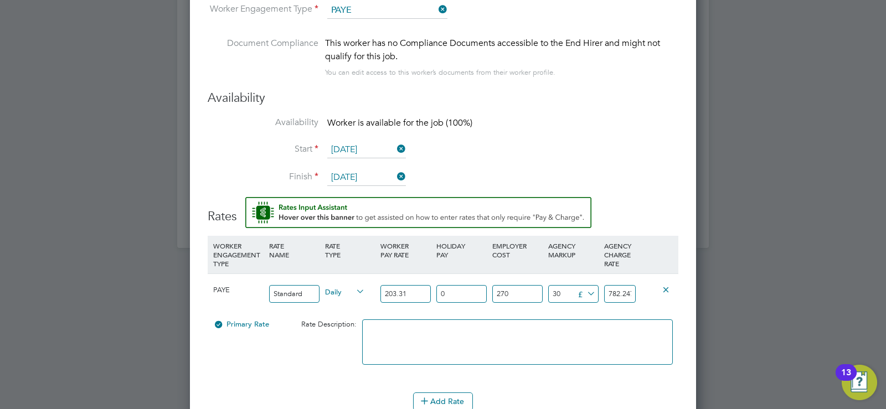
click at [569, 304] on div "3.988051796816737 30 £" at bounding box center [574, 294] width 56 height 40
click at [618, 288] on input "782.247" at bounding box center [620, 294] width 32 height 18
click at [598, 301] on div "3.988051796816737 30 £" at bounding box center [574, 294] width 56 height 40
click at [522, 285] on input "270" at bounding box center [517, 294] width 50 height 18
type input "270.00"
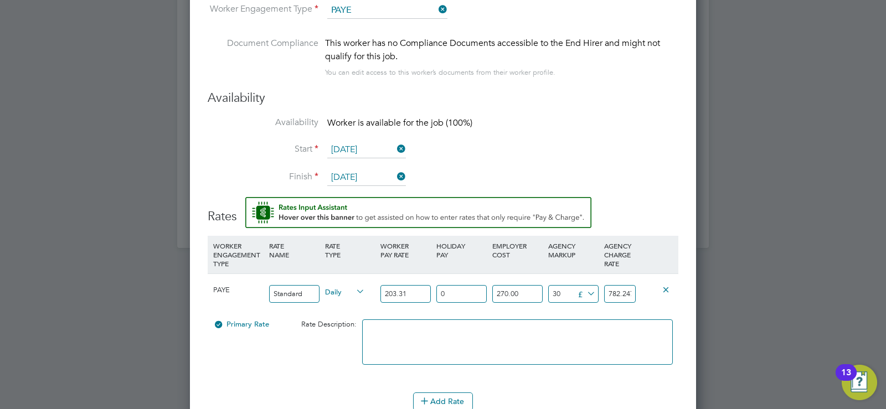
click at [555, 320] on textarea at bounding box center [517, 342] width 311 height 45
click at [538, 286] on input "270.00" at bounding box center [517, 294] width 50 height 18
click at [668, 285] on icon at bounding box center [666, 289] width 8 height 8
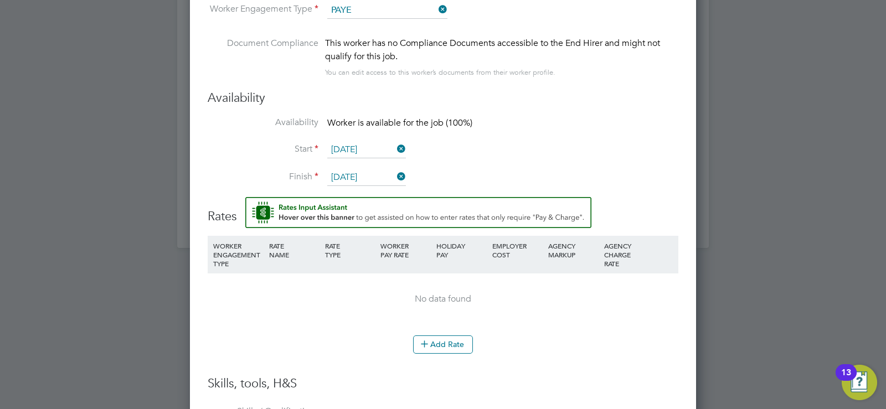
scroll to position [997, 507]
click at [440, 337] on button "Add Rate" at bounding box center [443, 345] width 60 height 18
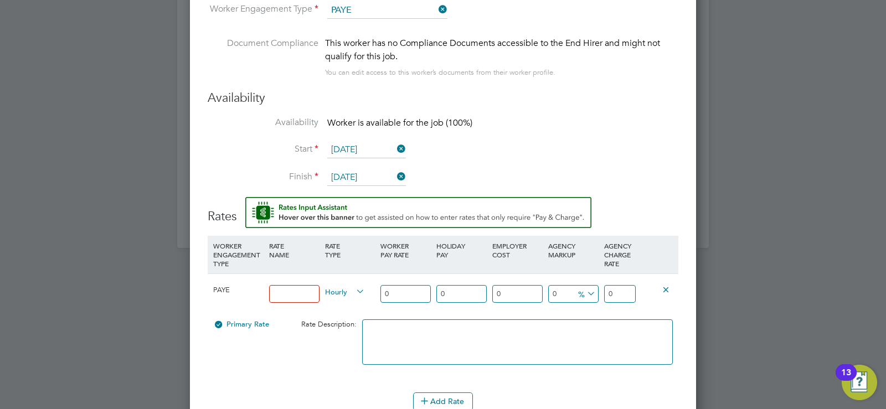
click at [277, 285] on input at bounding box center [294, 294] width 50 height 18
type input "Standard"
click at [354, 285] on icon at bounding box center [354, 292] width 0 height 16
click at [338, 285] on span "Hourly" at bounding box center [345, 291] width 40 height 12
click at [330, 307] on li "DAILY" at bounding box center [345, 308] width 48 height 14
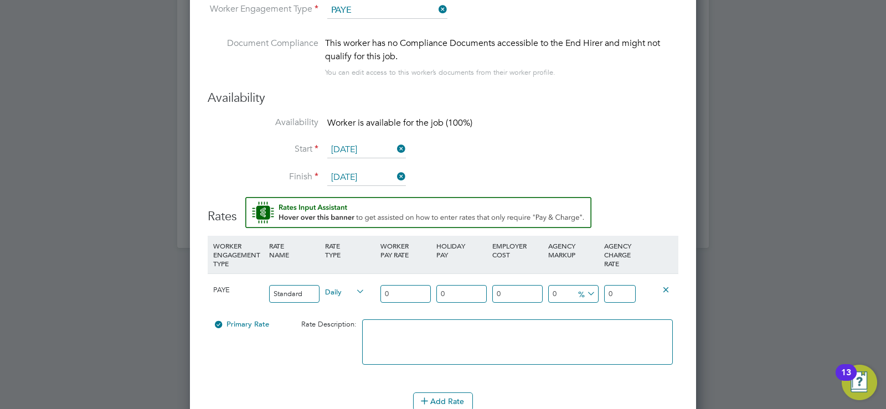
click at [397, 286] on input "0" at bounding box center [405, 294] width 50 height 18
type input "2"
type input "20"
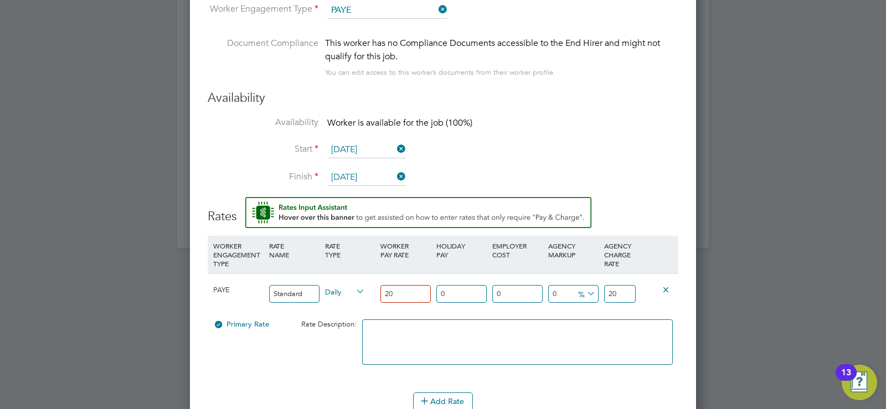
type input "203"
type input "203.3"
type input "203.31"
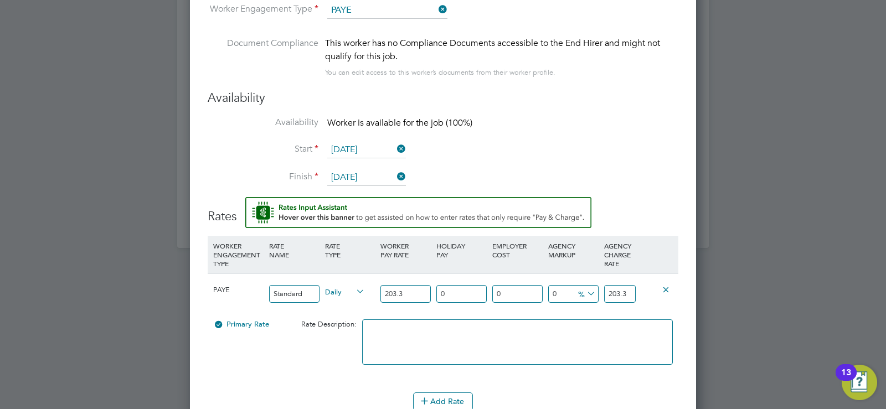
type input "203.31"
drag, startPoint x: 400, startPoint y: 284, endPoint x: 373, endPoint y: 288, distance: 27.5
click at [373, 288] on div "PAYE Standard Daily 203.31 0 n/a 0 n/a 0 0 % 203.31" at bounding box center [443, 294] width 471 height 41
type input "2"
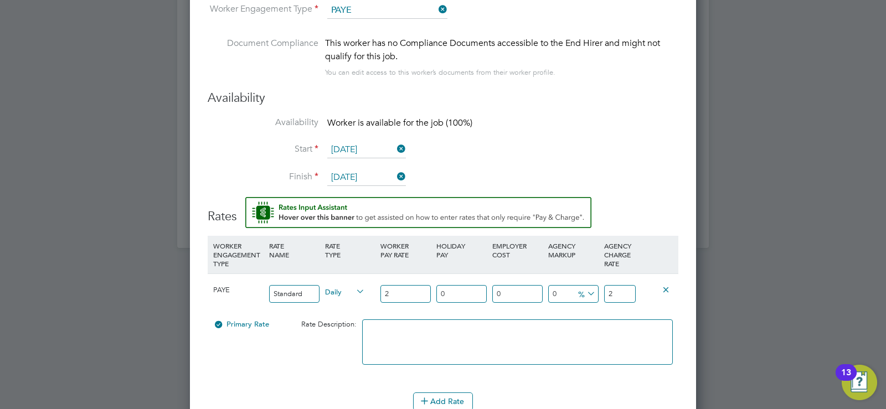
type input "27"
type input "270"
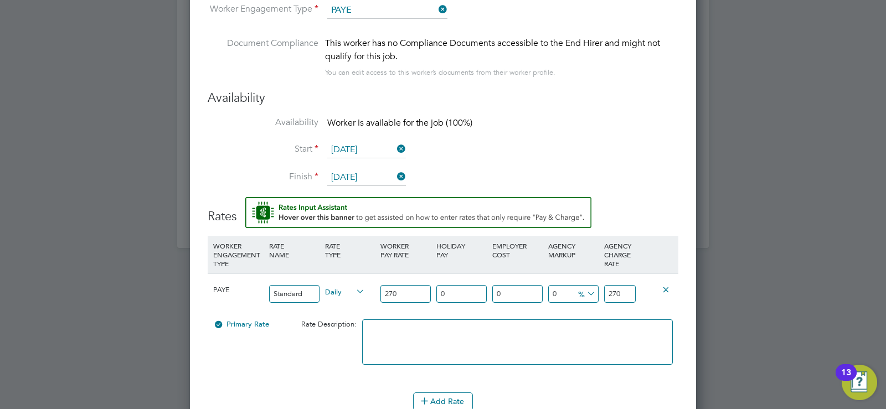
click at [431, 314] on div at bounding box center [517, 348] width 316 height 68
click at [562, 285] on input "0" at bounding box center [573, 294] width 50 height 18
type input "1"
type input "272.7"
type input "15"
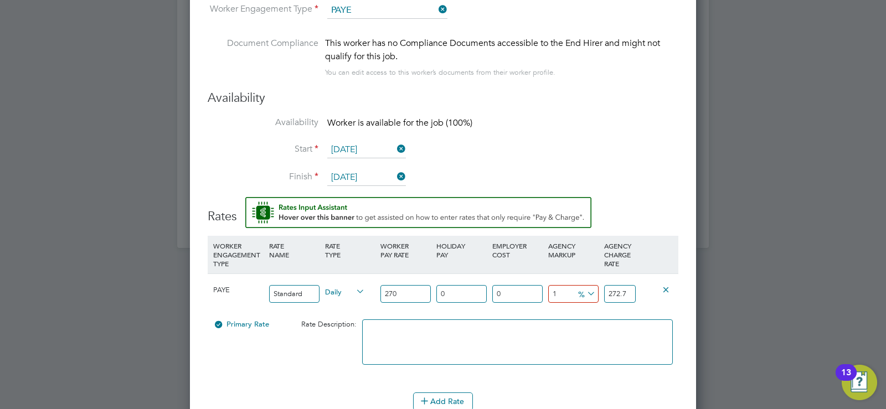
type input "310.5"
type input "15"
click at [575, 314] on div at bounding box center [517, 348] width 316 height 68
click at [585, 314] on div at bounding box center [517, 348] width 316 height 68
click at [585, 286] on icon at bounding box center [585, 294] width 0 height 16
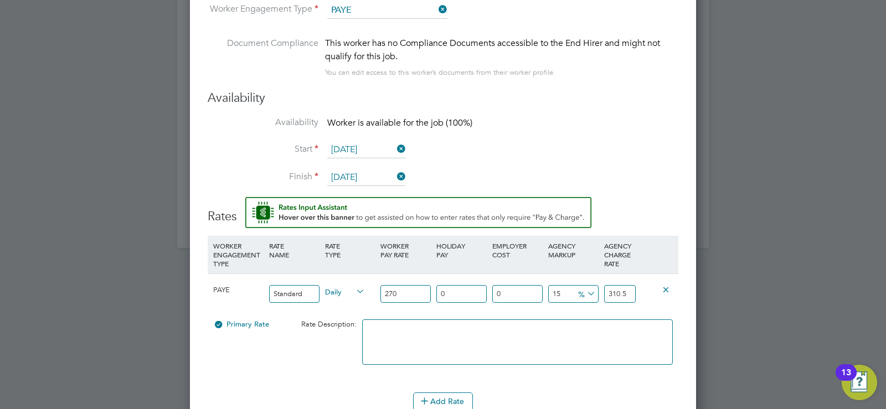
click at [627, 301] on div "310.5" at bounding box center [619, 294] width 37 height 40
click at [585, 286] on icon at bounding box center [585, 294] width 0 height 16
click at [580, 312] on li "£" at bounding box center [587, 311] width 27 height 14
click at [569, 285] on input "40.5" at bounding box center [573, 294] width 50 height 18
drag, startPoint x: 563, startPoint y: 284, endPoint x: 539, endPoint y: 284, distance: 24.4
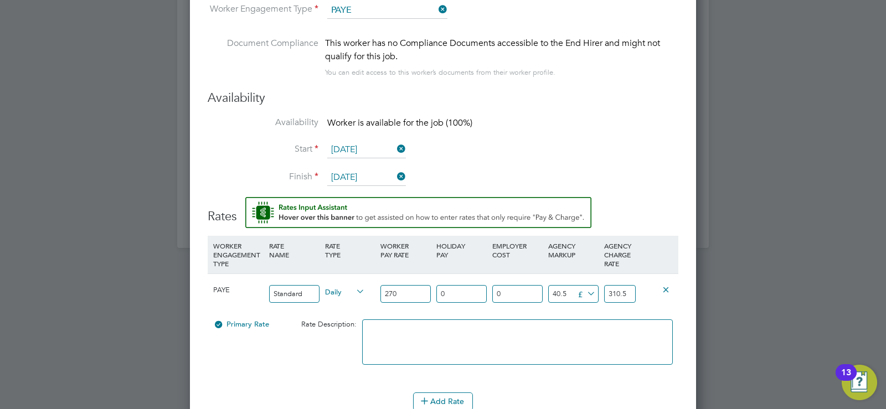
click at [539, 284] on div "PAYE Standard Daily 270 0 n/a 0 n/a 15 40.5 £ 310.5" at bounding box center [443, 294] width 471 height 41
type input "3"
type input "273"
click at [564, 298] on div "11.11111111111111 30 £" at bounding box center [574, 294] width 56 height 40
click at [410, 289] on input "270" at bounding box center [405, 294] width 50 height 18
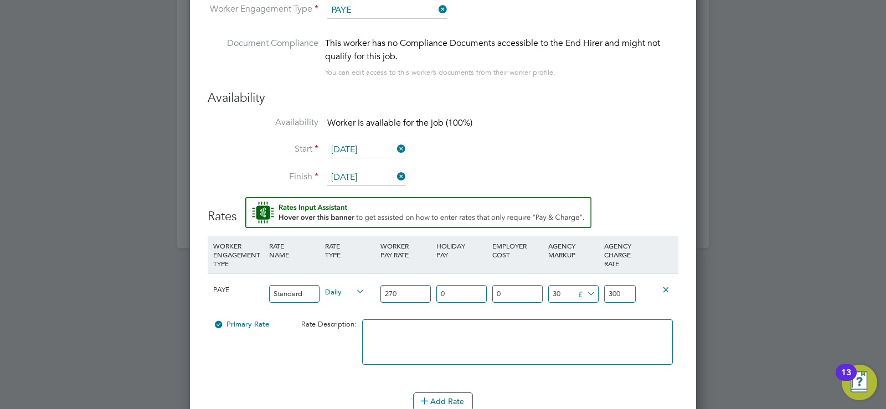
click at [629, 285] on input "300" at bounding box center [620, 294] width 32 height 18
click at [415, 286] on input "270" at bounding box center [405, 294] width 50 height 18
click at [616, 285] on input "320" at bounding box center [620, 294] width 32 height 18
click at [544, 303] on div "0 n/a" at bounding box center [518, 294] width 56 height 40
click at [585, 286] on icon at bounding box center [585, 294] width 0 height 16
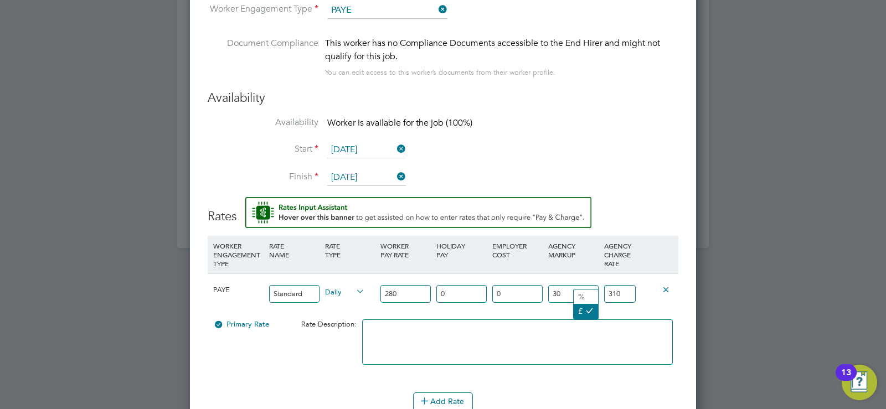
click at [591, 308] on icon at bounding box center [589, 310] width 8 height 8
click at [567, 285] on input "30" at bounding box center [573, 294] width 50 height 18
click at [562, 300] on div "10.714285714285714 30 £" at bounding box center [574, 294] width 56 height 40
click at [548, 339] on textarea at bounding box center [517, 342] width 311 height 45
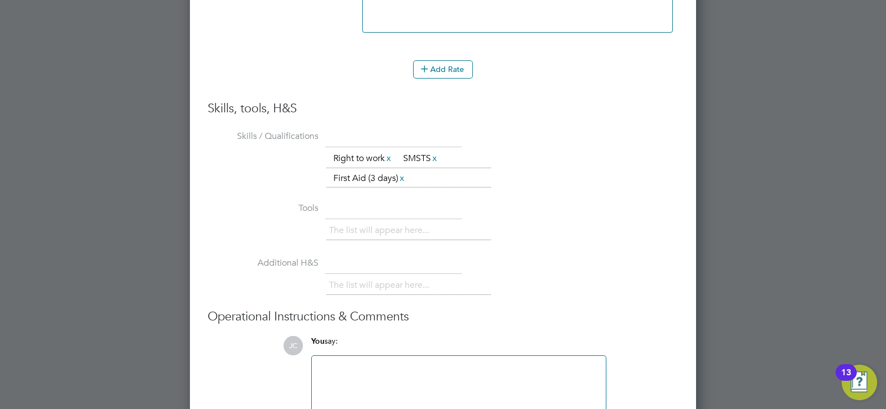
scroll to position [1407, 0]
